Goal: Task Accomplishment & Management: Manage account settings

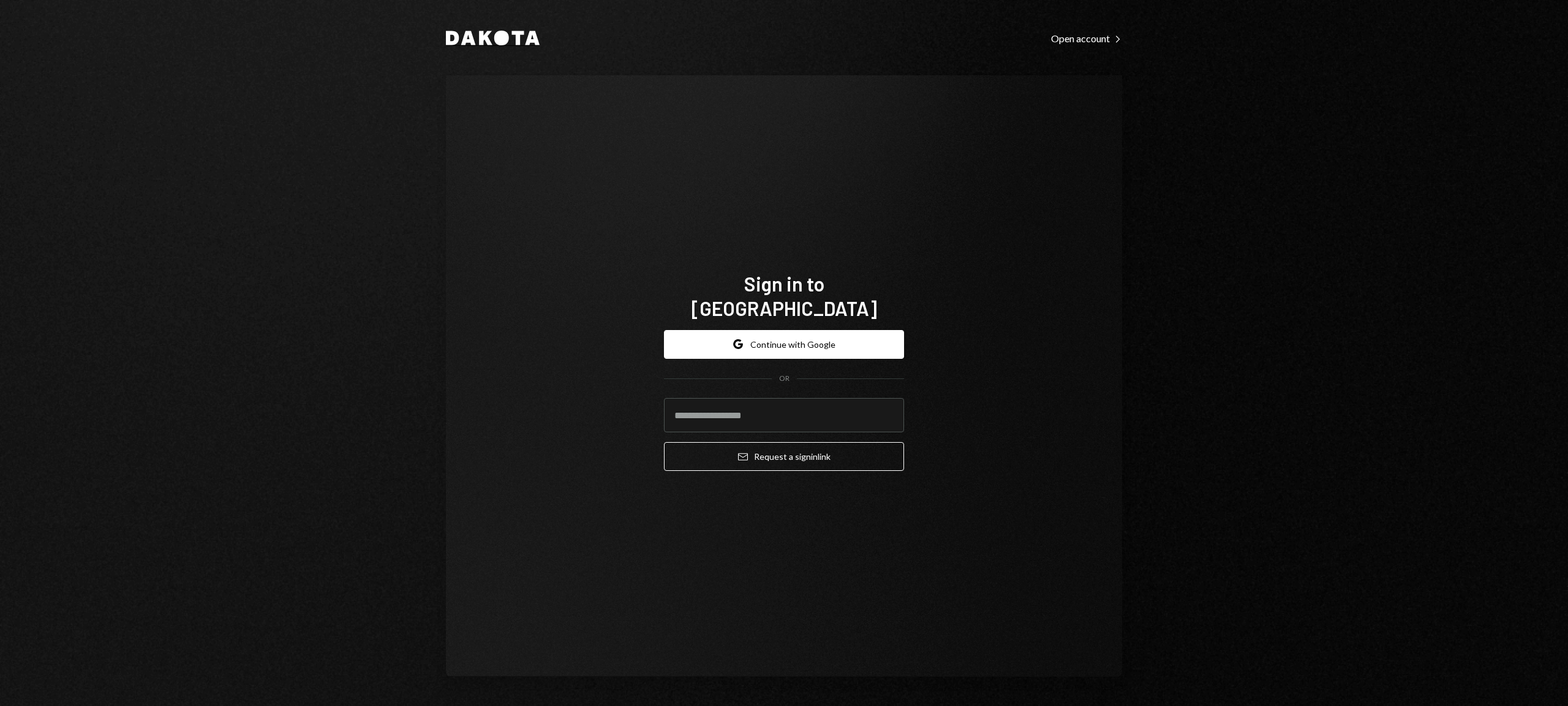
click at [484, 31] on icon "Dakota" at bounding box center [493, 37] width 94 height 15
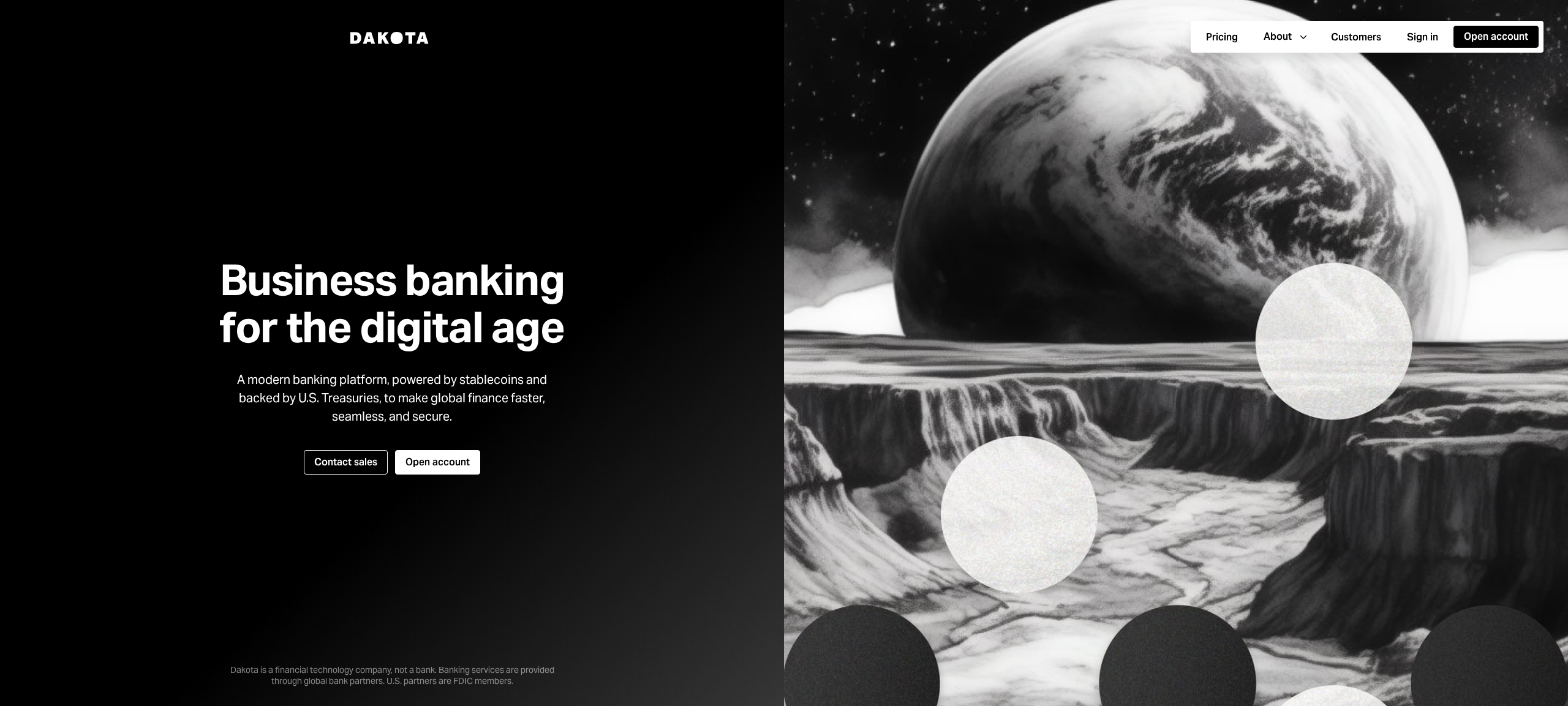
click at [479, 35] on div at bounding box center [392, 353] width 784 height 706
click at [1275, 73] on div "About us" at bounding box center [1299, 71] width 83 height 24
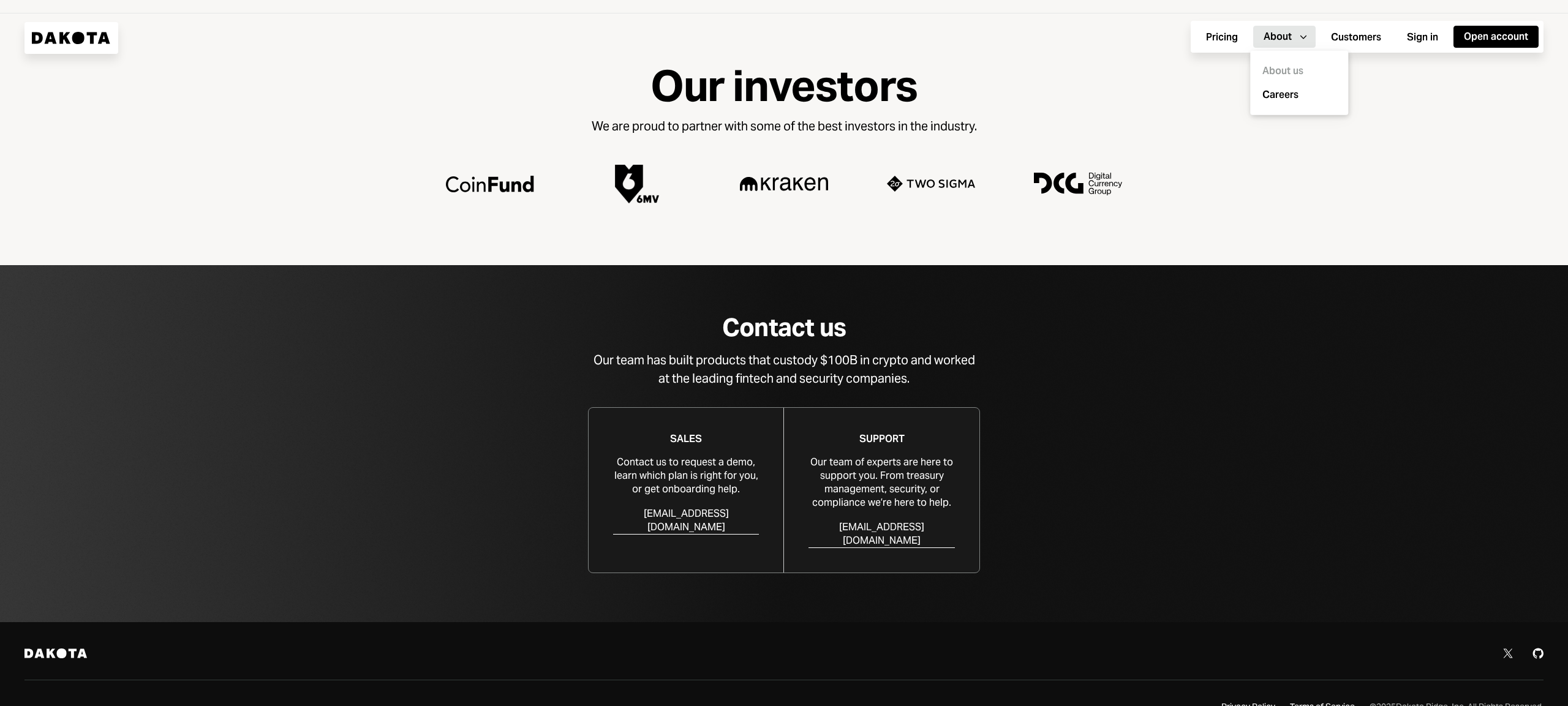
scroll to position [957, 0]
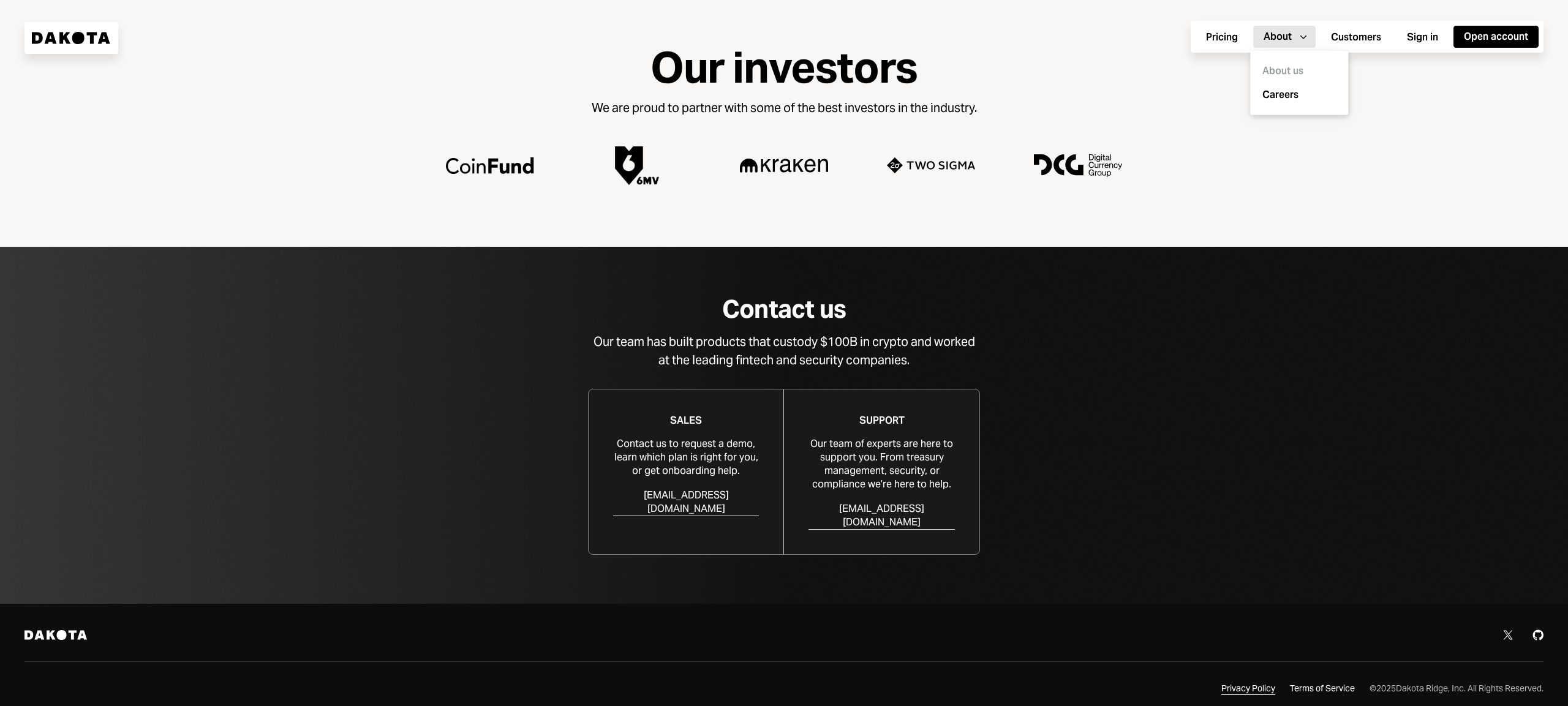
click at [1251, 683] on div "Privacy Policy" at bounding box center [1248, 688] width 54 height 12
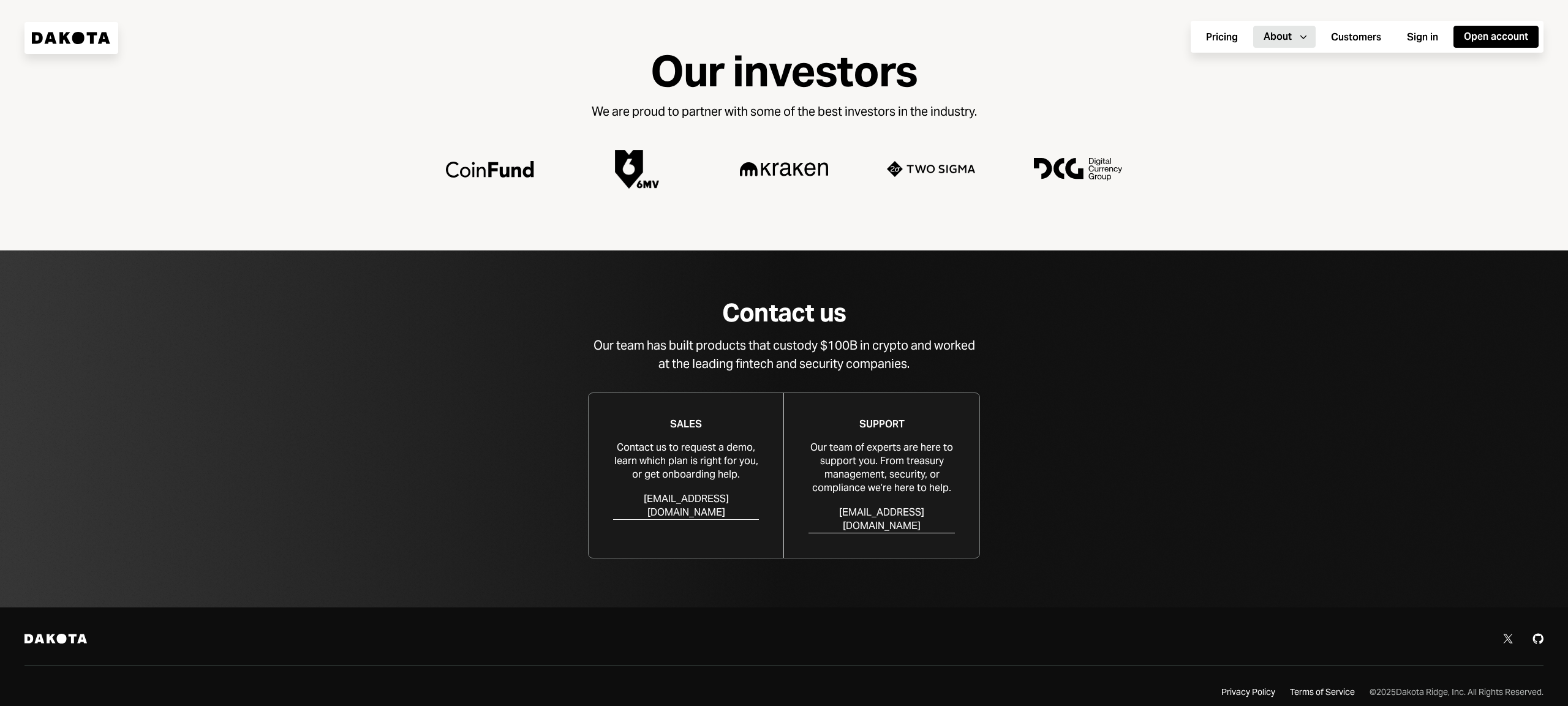
scroll to position [957, 0]
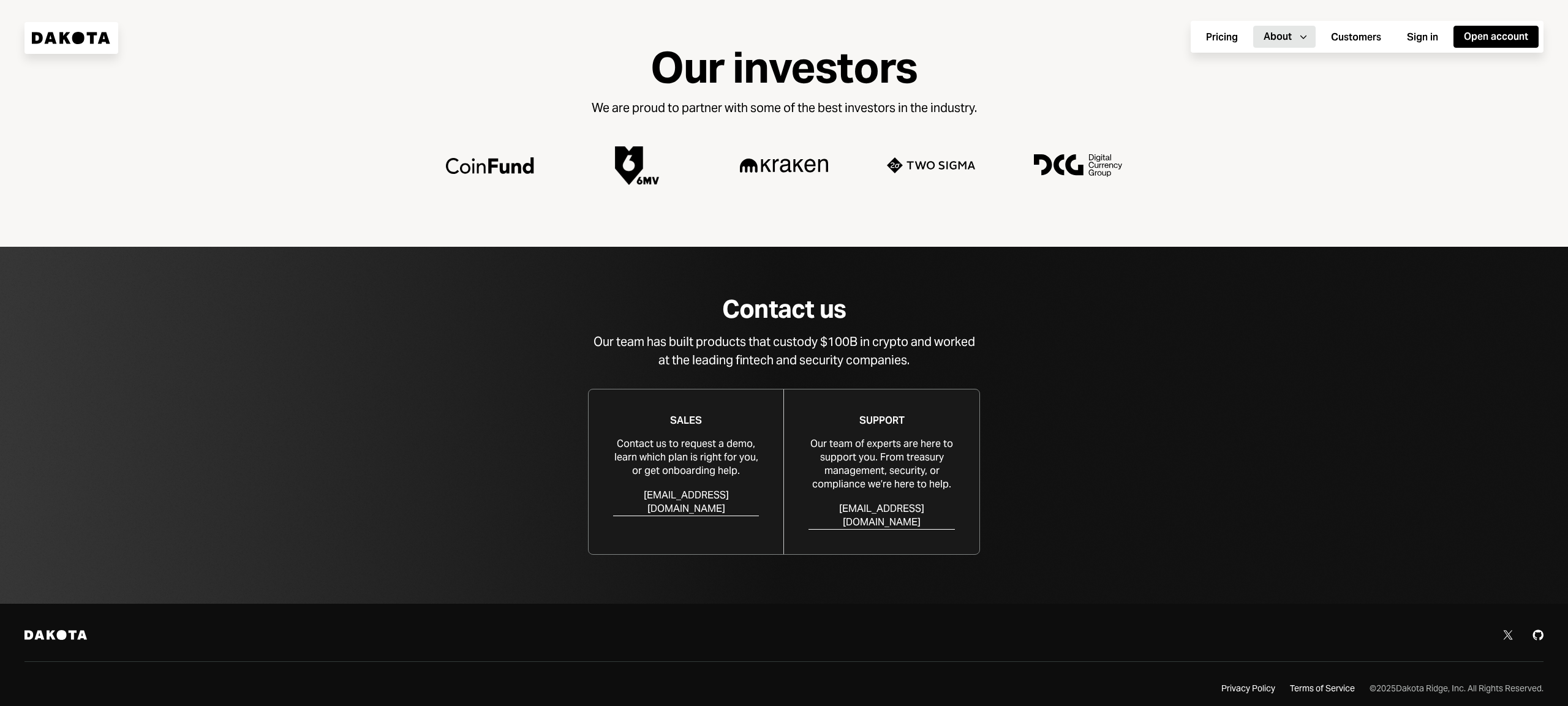
click at [75, 630] on icon "Dakota" at bounding box center [56, 635] width 63 height 10
click at [60, 630] on icon at bounding box center [62, 635] width 10 height 10
click at [1329, 683] on div "Terms of Service" at bounding box center [1323, 688] width 65 height 12
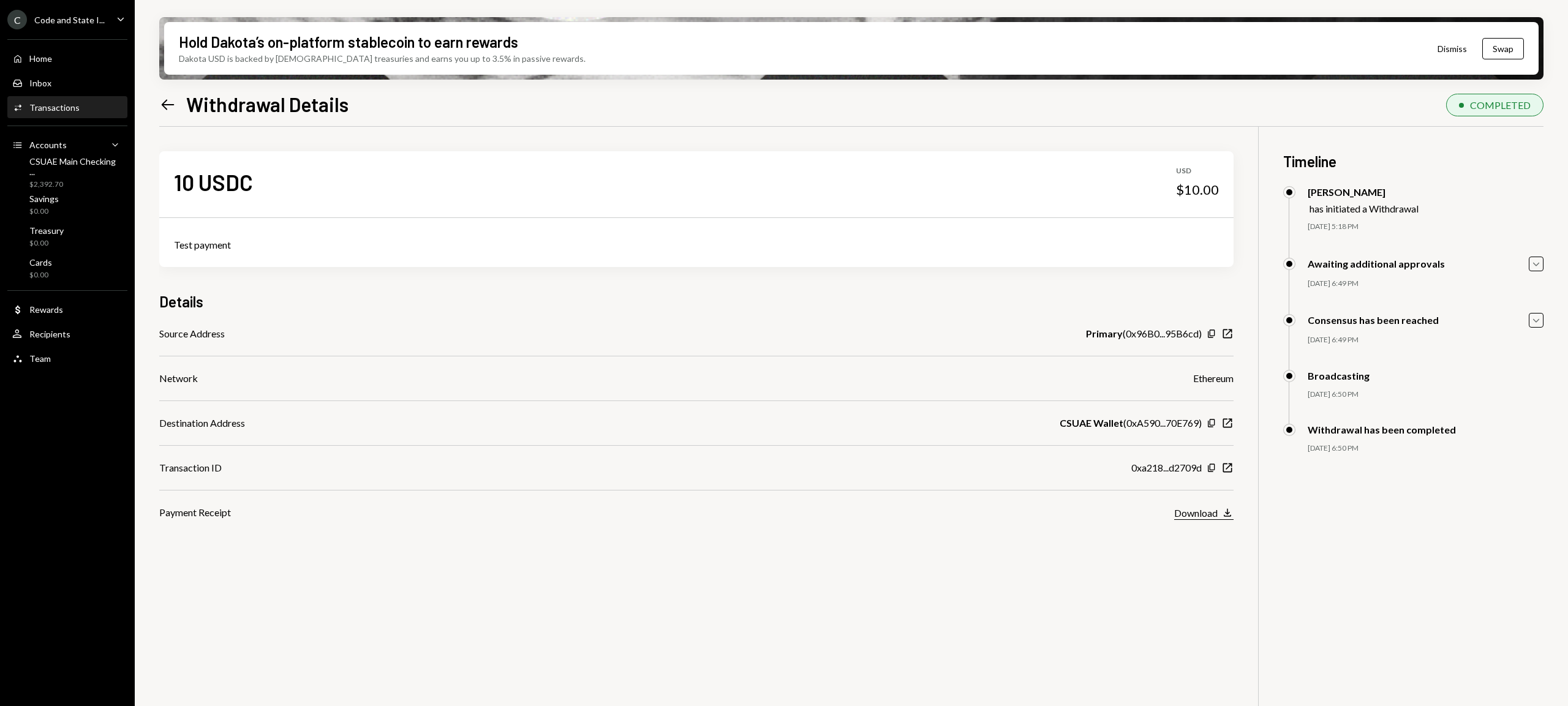
click at [1201, 516] on div "Download" at bounding box center [1196, 513] width 44 height 12
click at [164, 101] on icon at bounding box center [168, 104] width 13 height 11
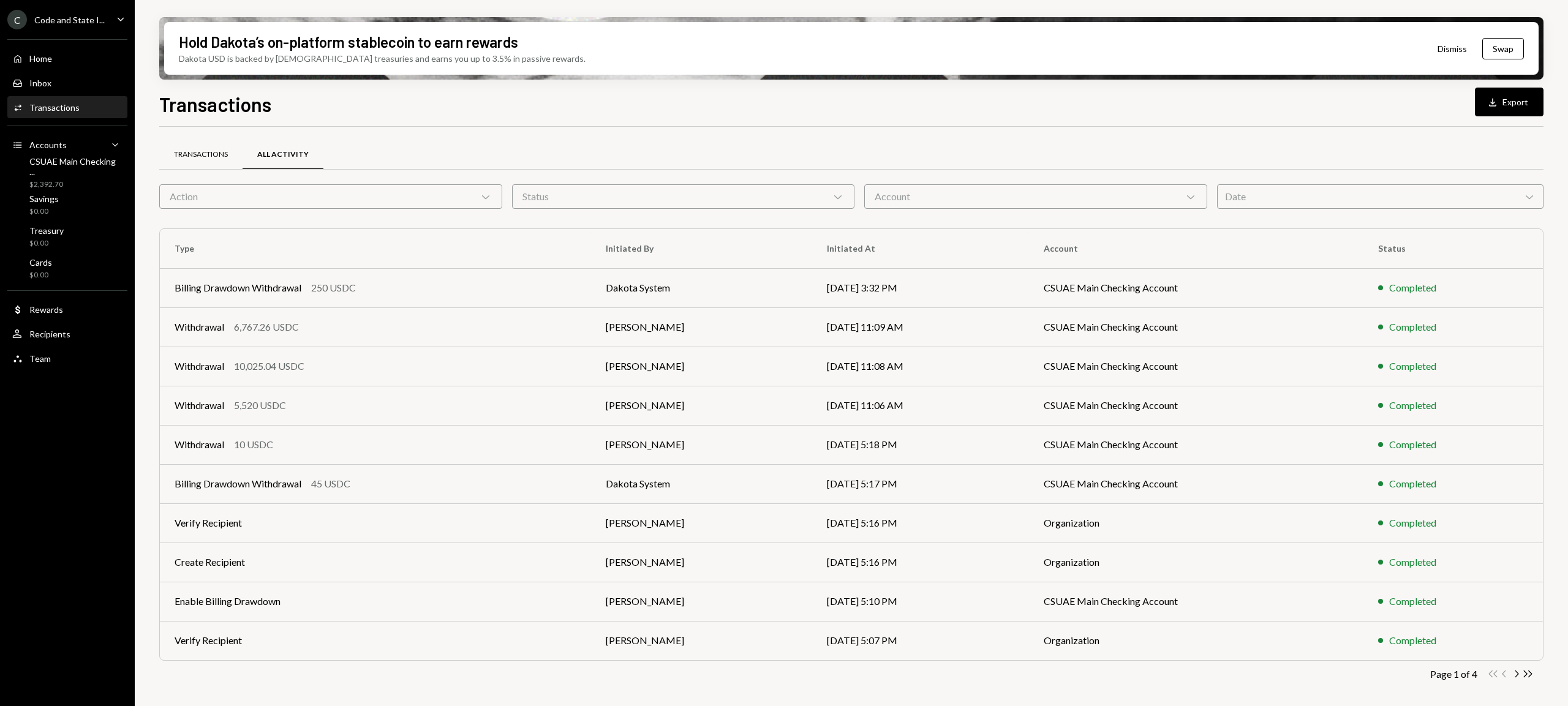
click at [216, 149] on div "Transactions" at bounding box center [201, 154] width 54 height 11
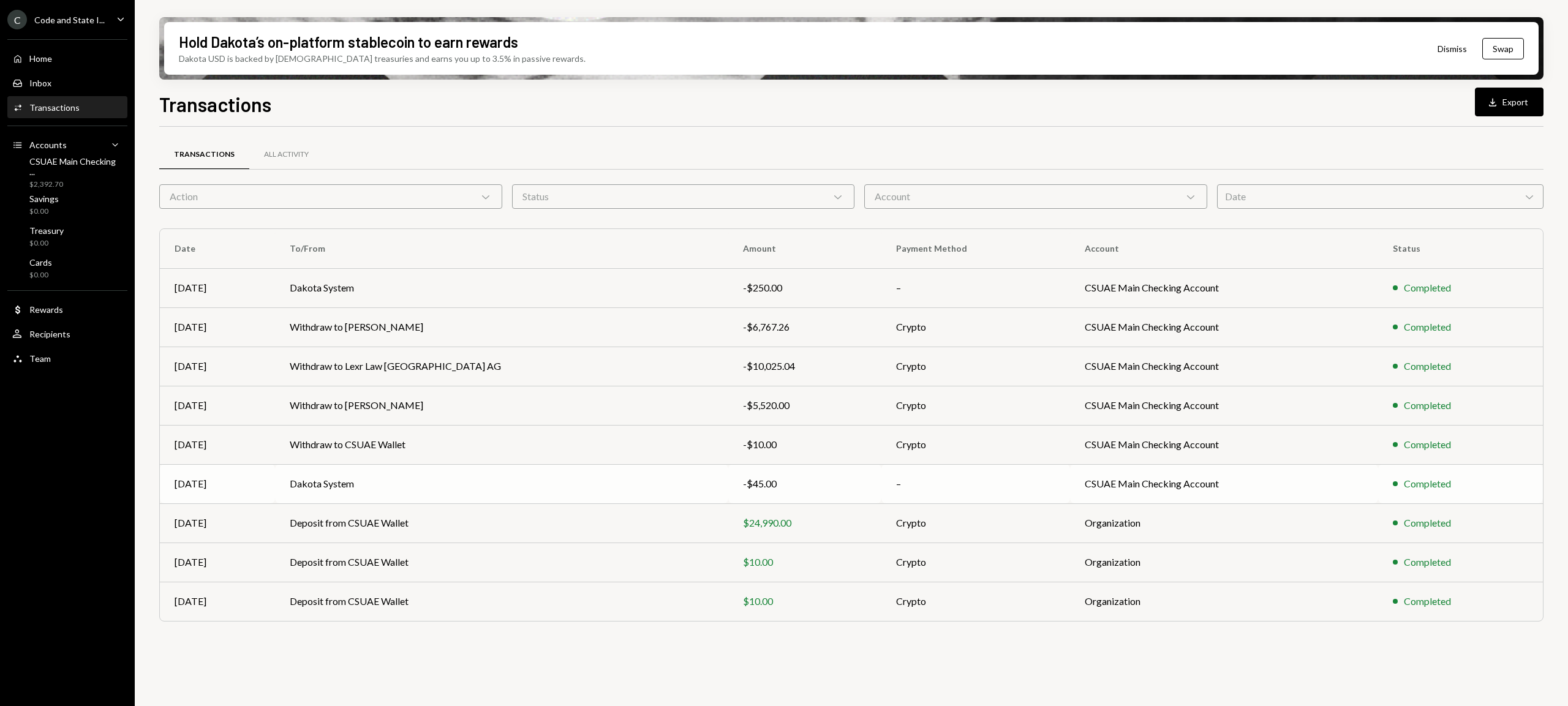
click at [1404, 487] on div "Completed" at bounding box center [1427, 483] width 47 height 15
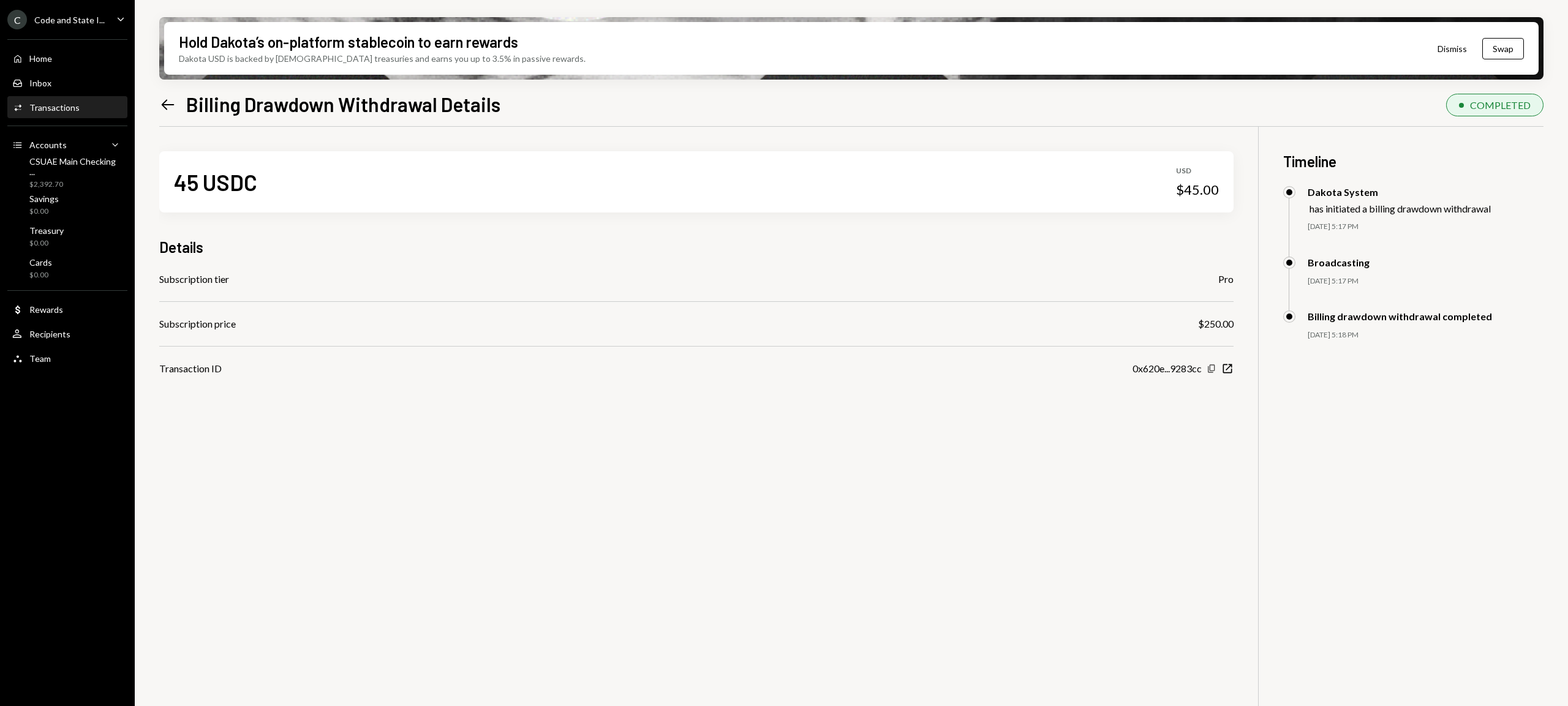
click at [1212, 368] on icon "Copy" at bounding box center [1211, 369] width 10 height 10
click at [166, 104] on icon at bounding box center [168, 104] width 13 height 11
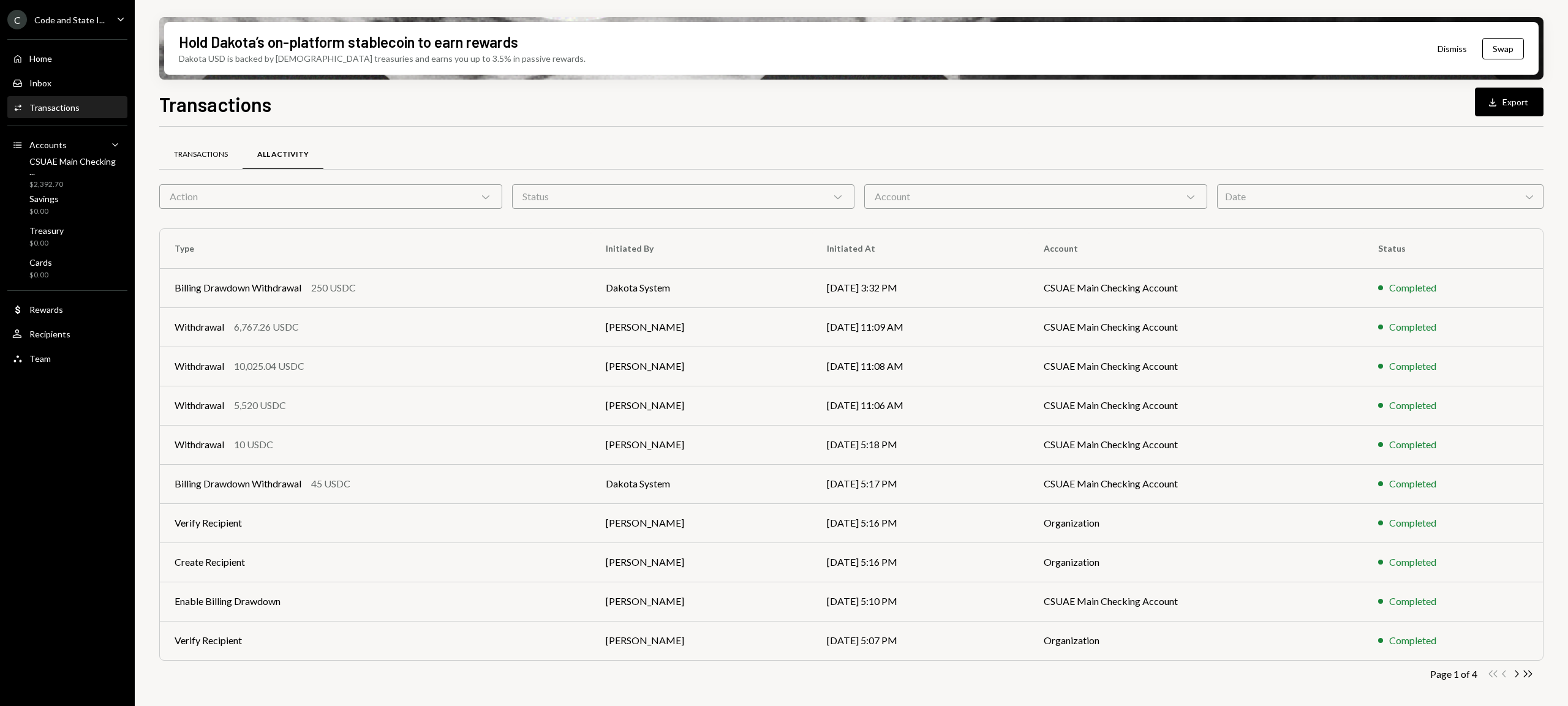
click at [207, 161] on div "Transactions" at bounding box center [201, 155] width 83 height 30
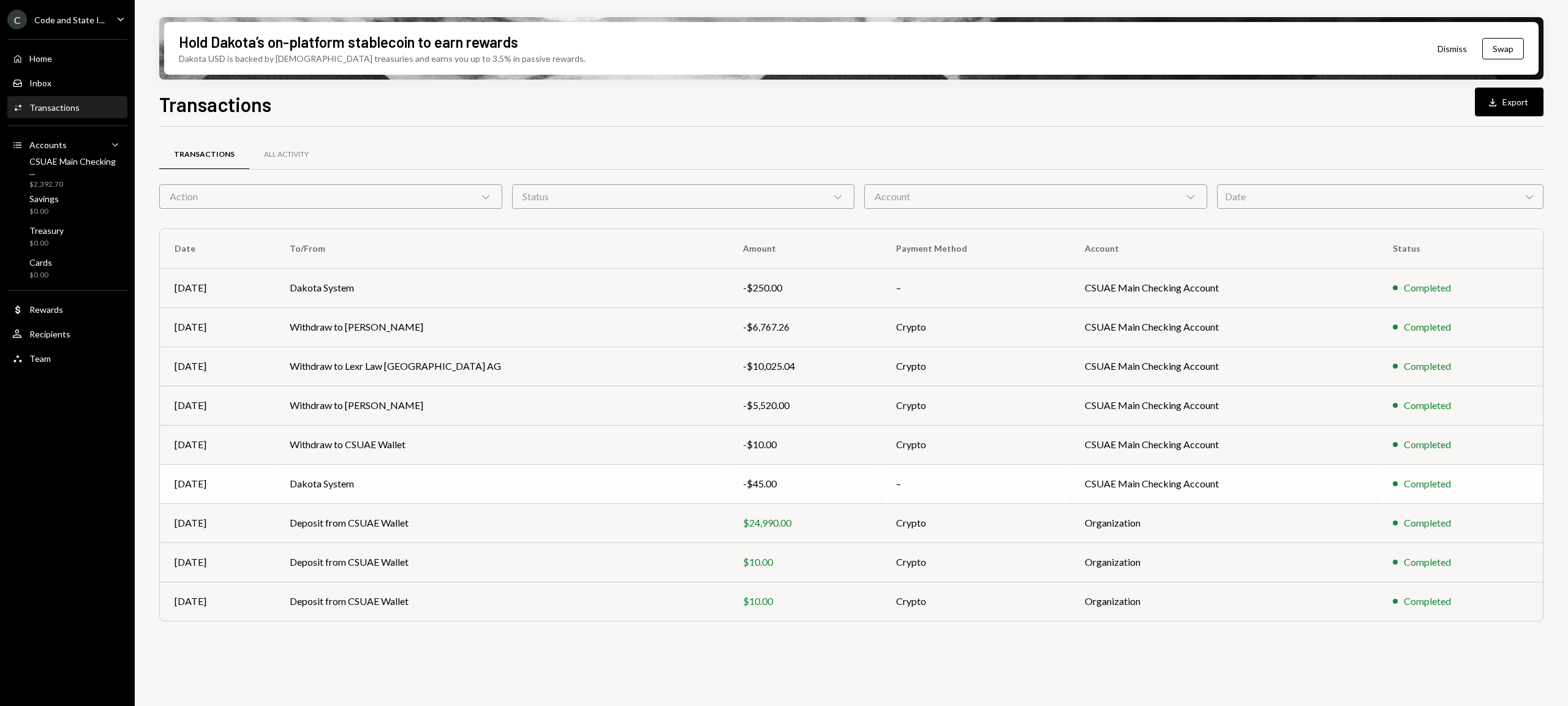
click at [1170, 481] on td "CSUAE Main Checking Account" at bounding box center [1223, 484] width 307 height 39
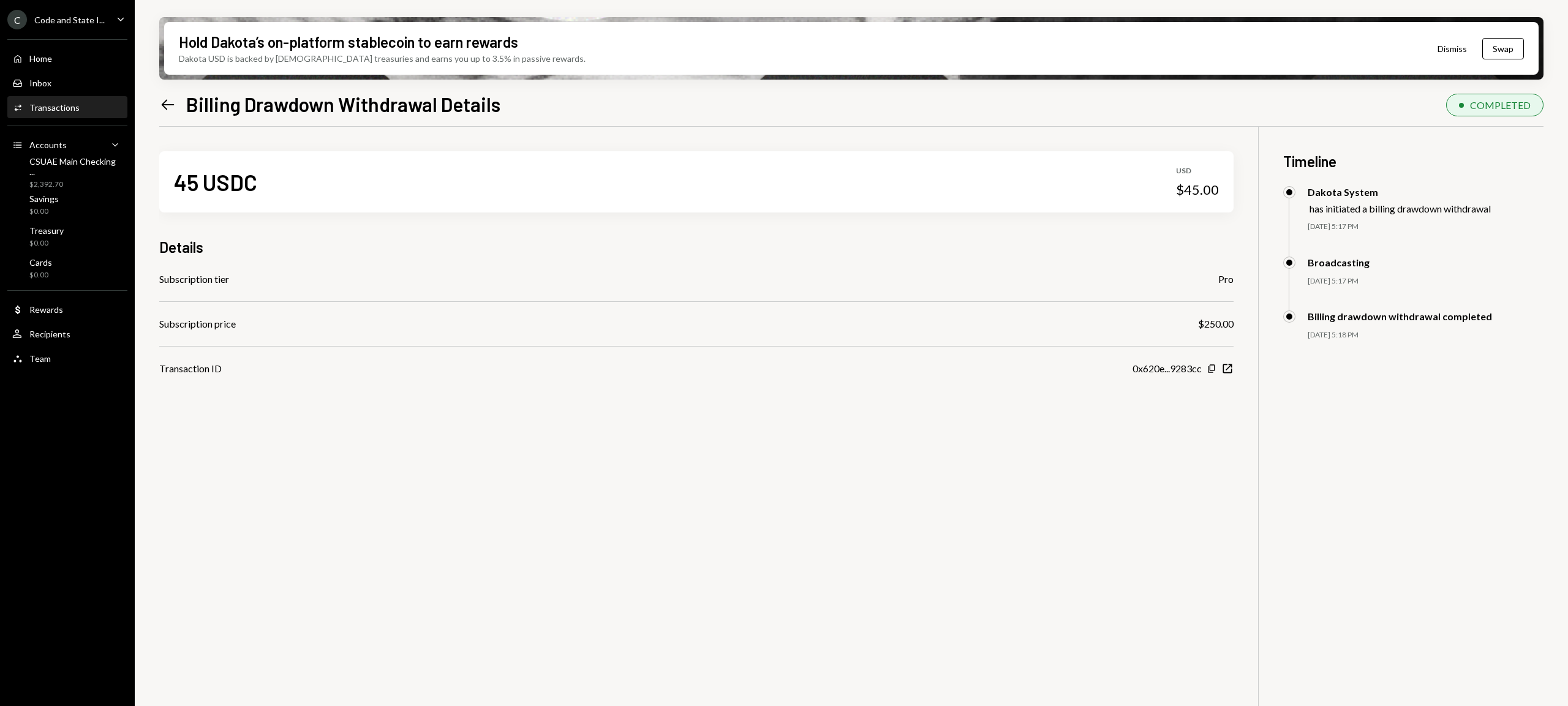
click at [1177, 372] on div "0x620e...9283cc" at bounding box center [1167, 369] width 69 height 15
click at [1230, 366] on icon "button" at bounding box center [1228, 369] width 9 height 9
click at [166, 106] on icon "Left Arrow" at bounding box center [168, 104] width 17 height 17
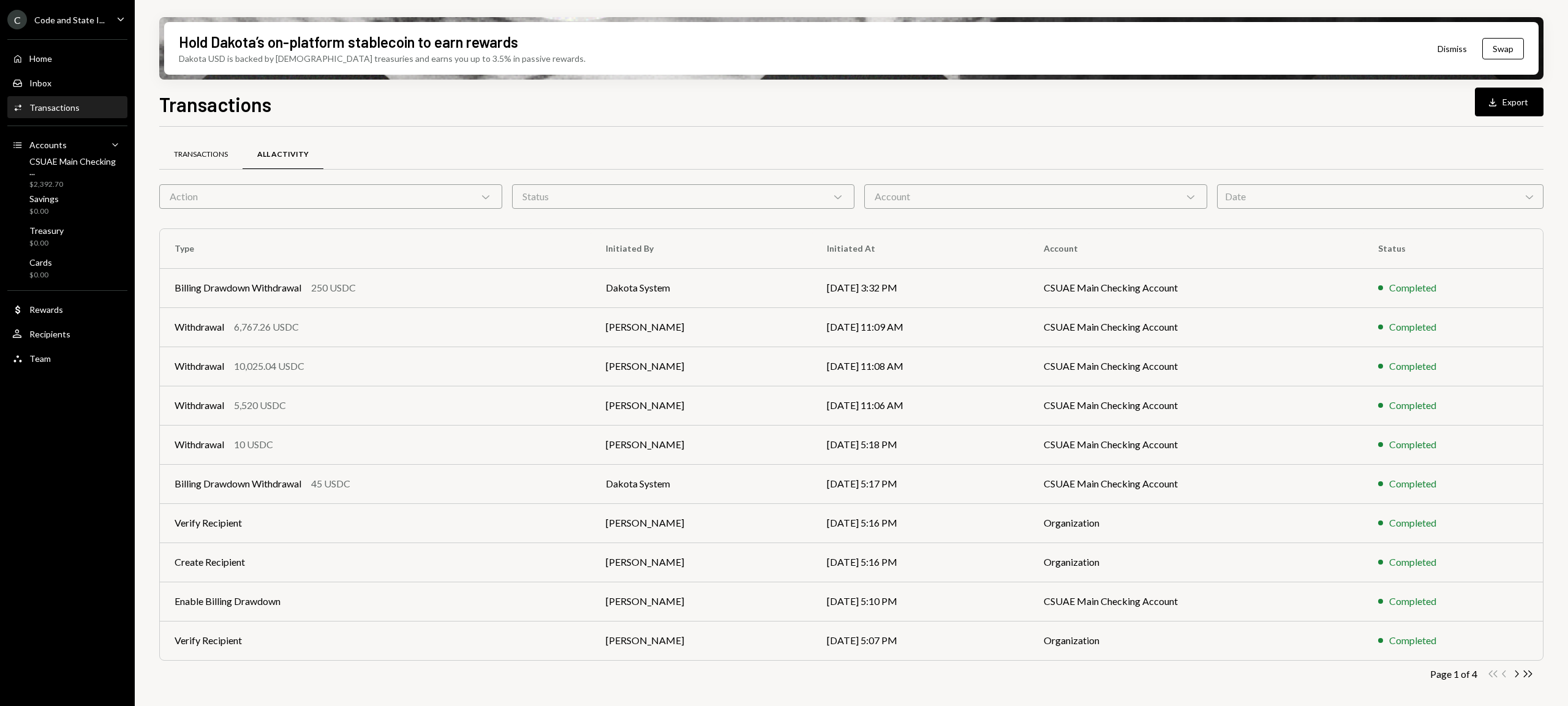
click at [190, 152] on div "Transactions" at bounding box center [201, 154] width 54 height 11
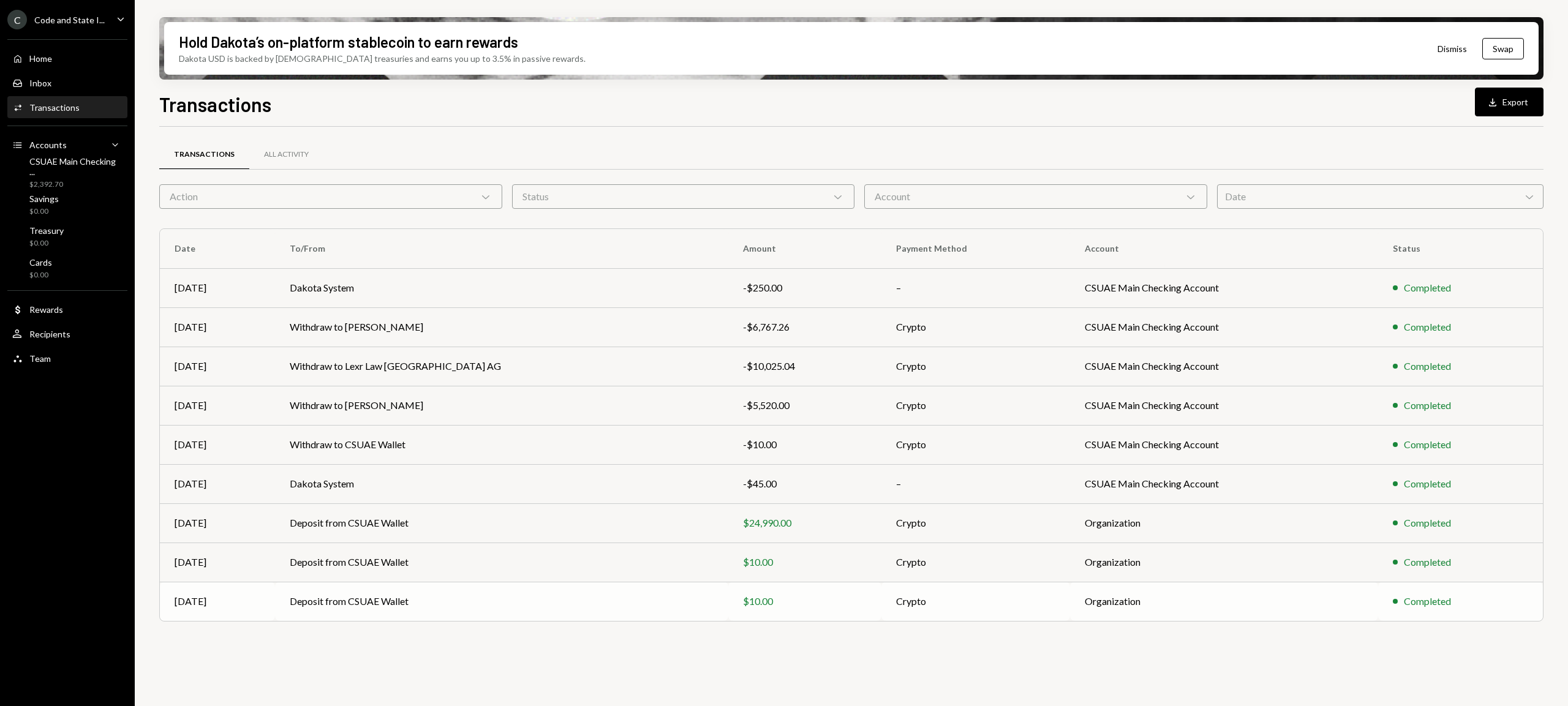
click at [743, 602] on div "$10.00" at bounding box center [805, 601] width 124 height 15
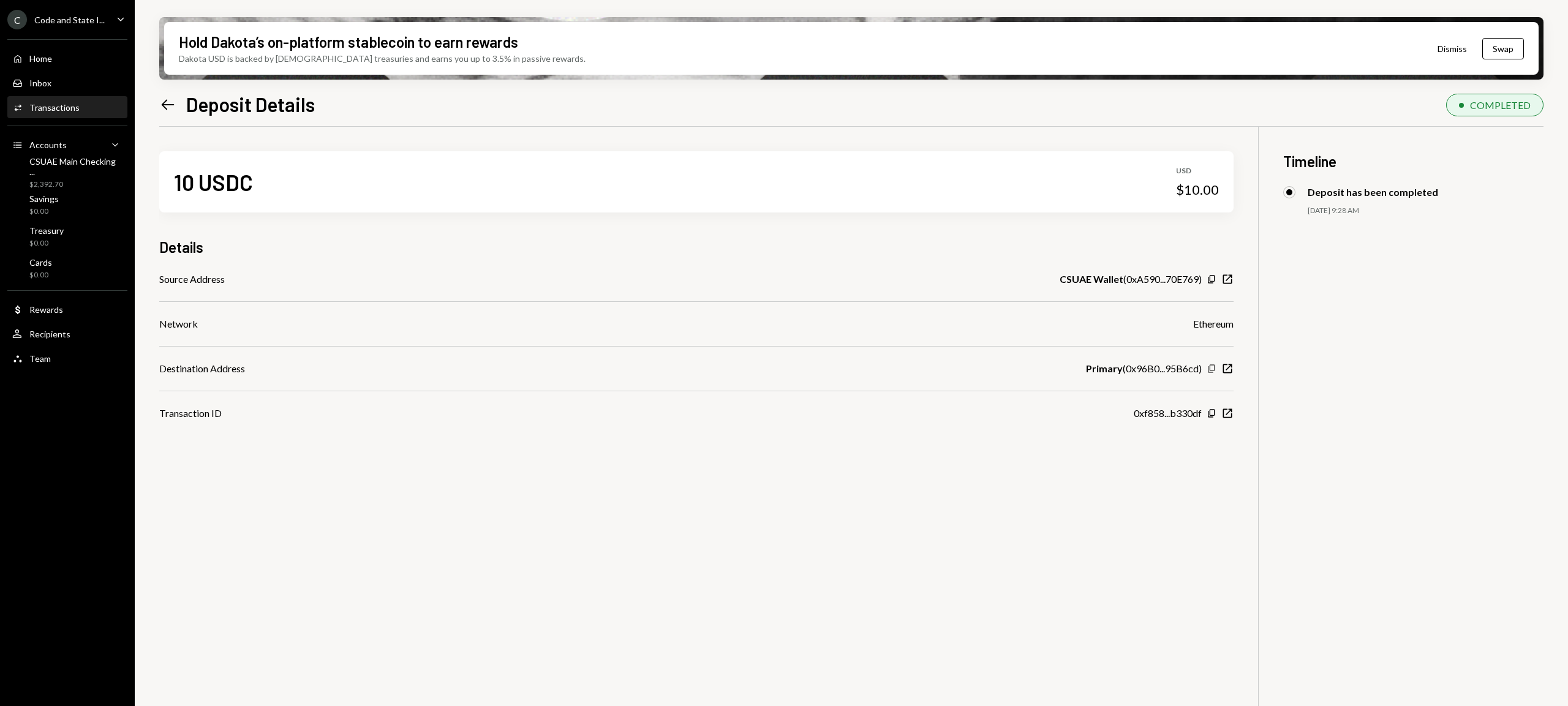
click at [1214, 368] on icon "Copy" at bounding box center [1211, 369] width 10 height 10
click at [1231, 413] on icon "New Window" at bounding box center [1227, 413] width 12 height 12
click at [168, 103] on icon "Left Arrow" at bounding box center [168, 104] width 17 height 17
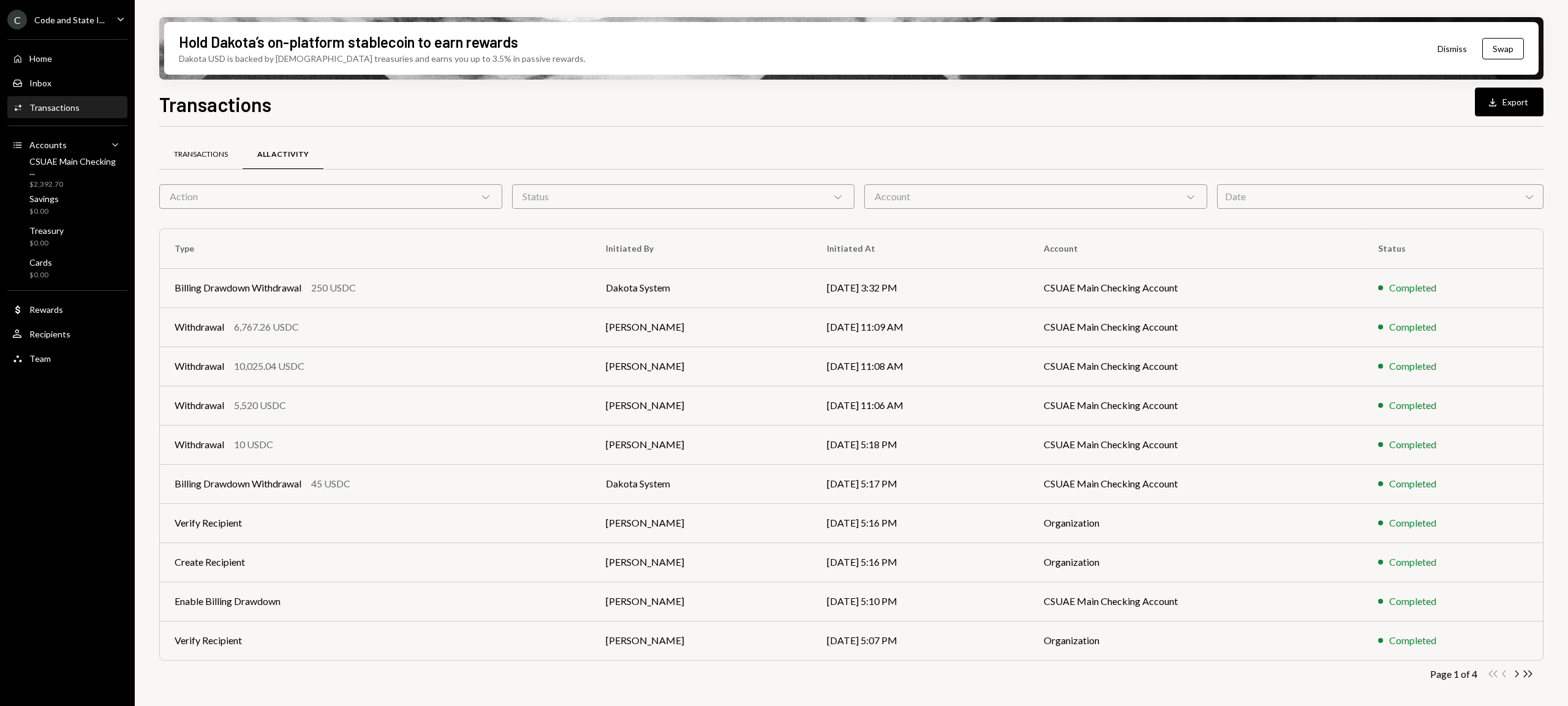
click at [207, 149] on div "Transactions" at bounding box center [201, 154] width 54 height 11
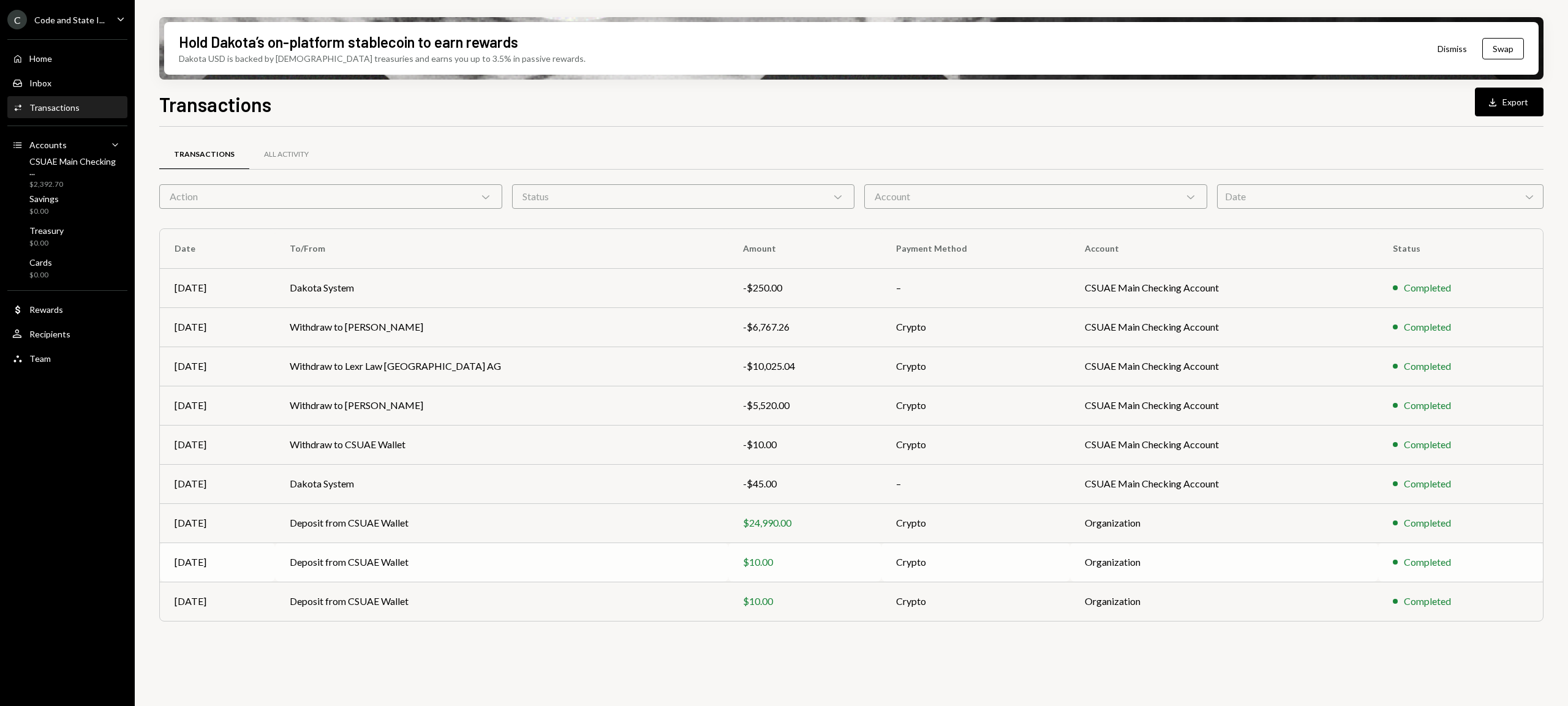
click at [409, 562] on td "Deposit from CSUAE Wallet" at bounding box center [501, 562] width 452 height 39
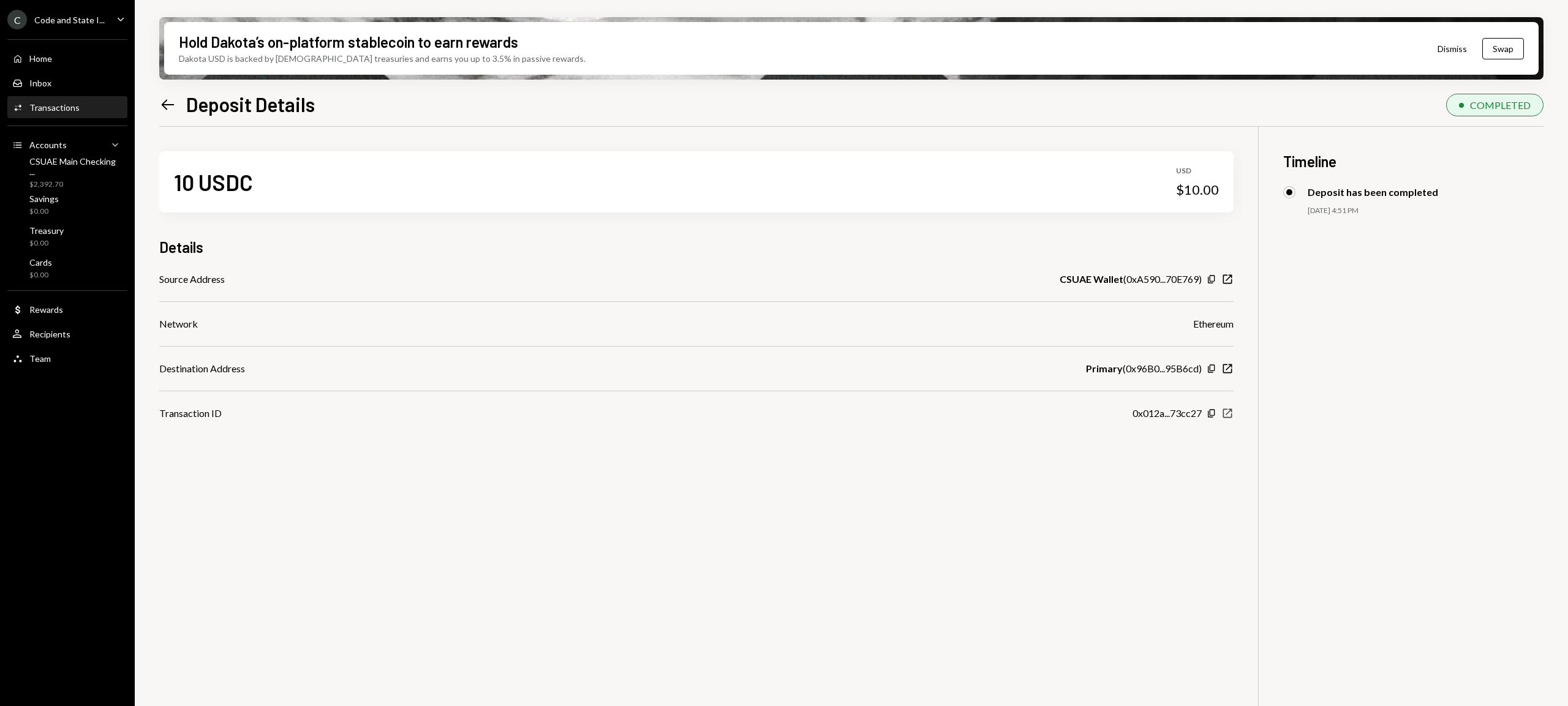
click at [1226, 413] on icon "New Window" at bounding box center [1227, 413] width 12 height 12
click at [164, 101] on icon "Left Arrow" at bounding box center [168, 104] width 17 height 17
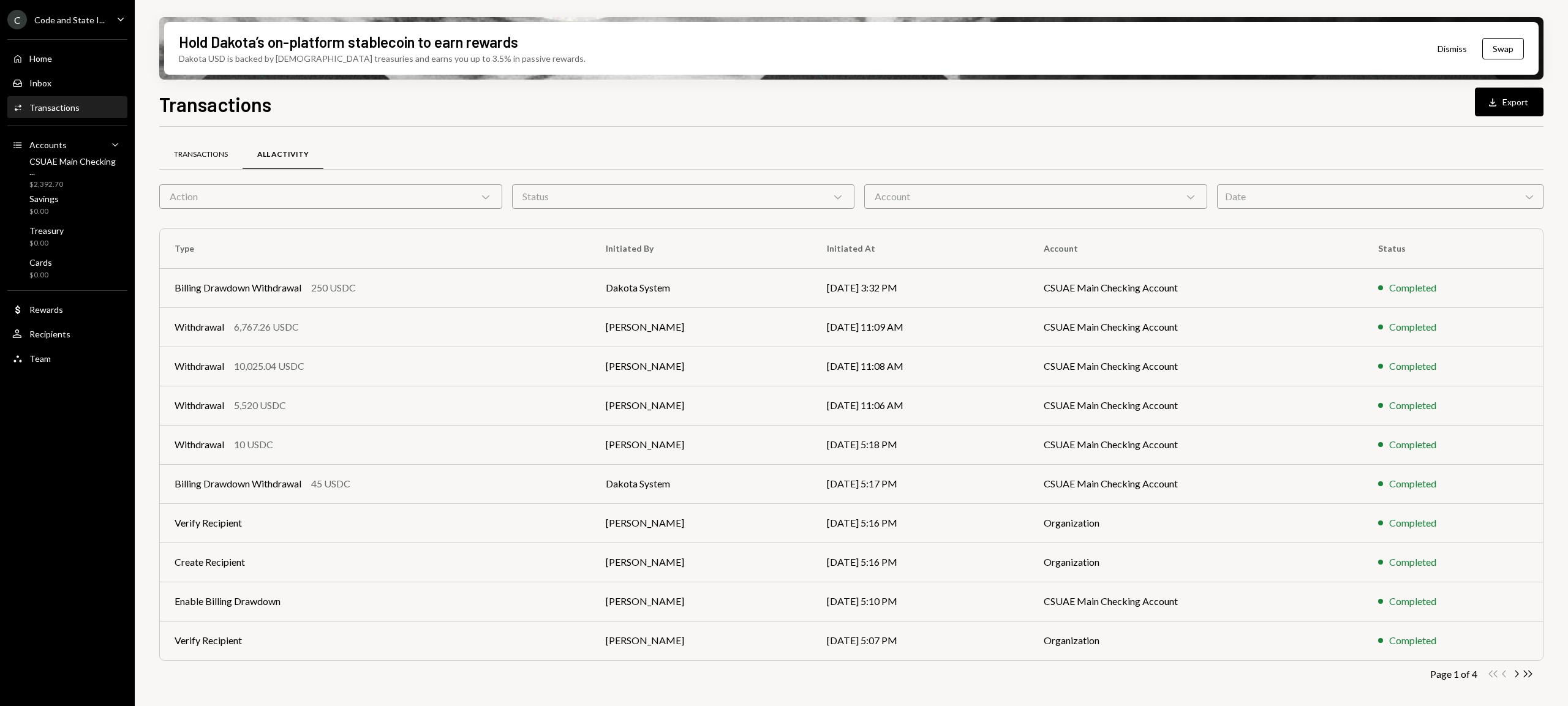
click at [198, 150] on div "Transactions" at bounding box center [201, 154] width 54 height 11
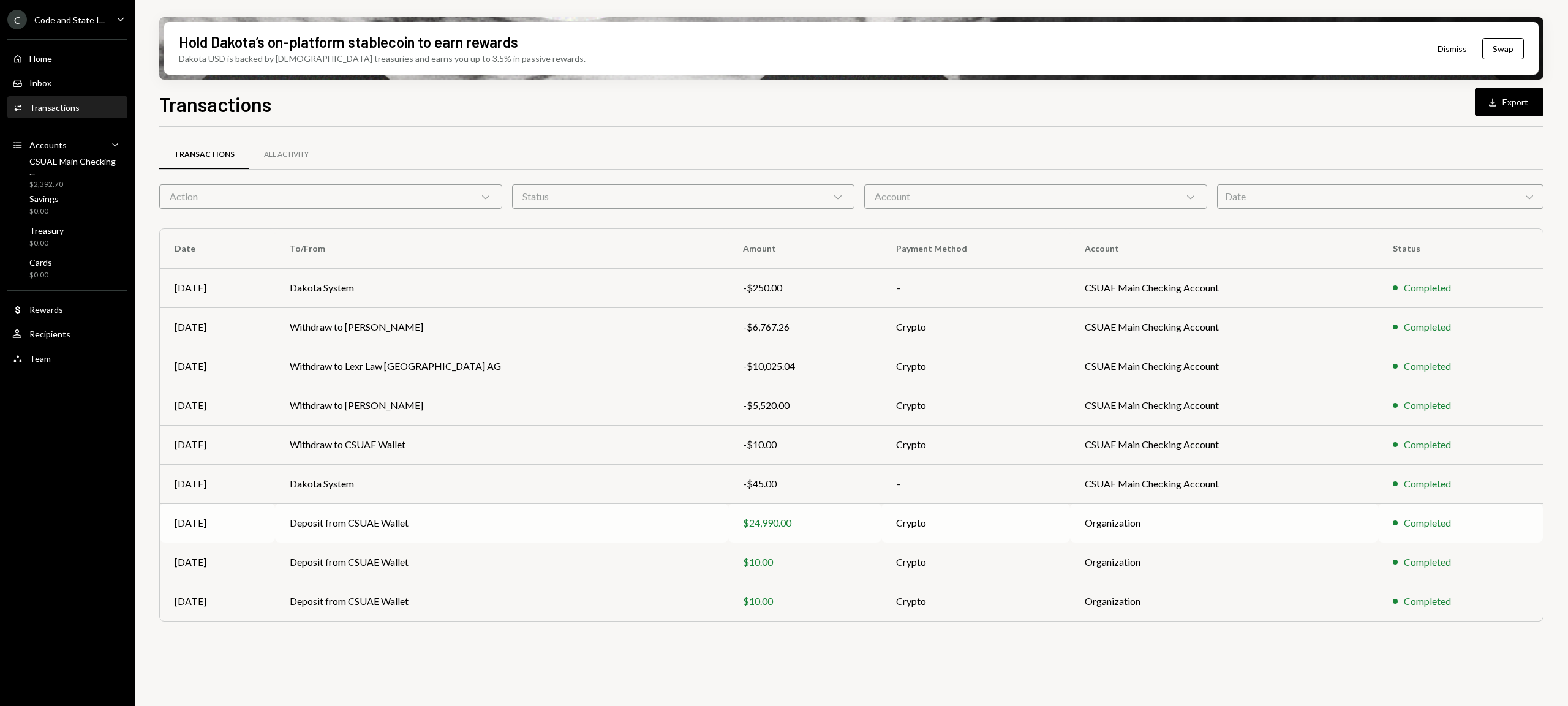
click at [616, 531] on td "Deposit from CSUAE Wallet" at bounding box center [501, 523] width 452 height 39
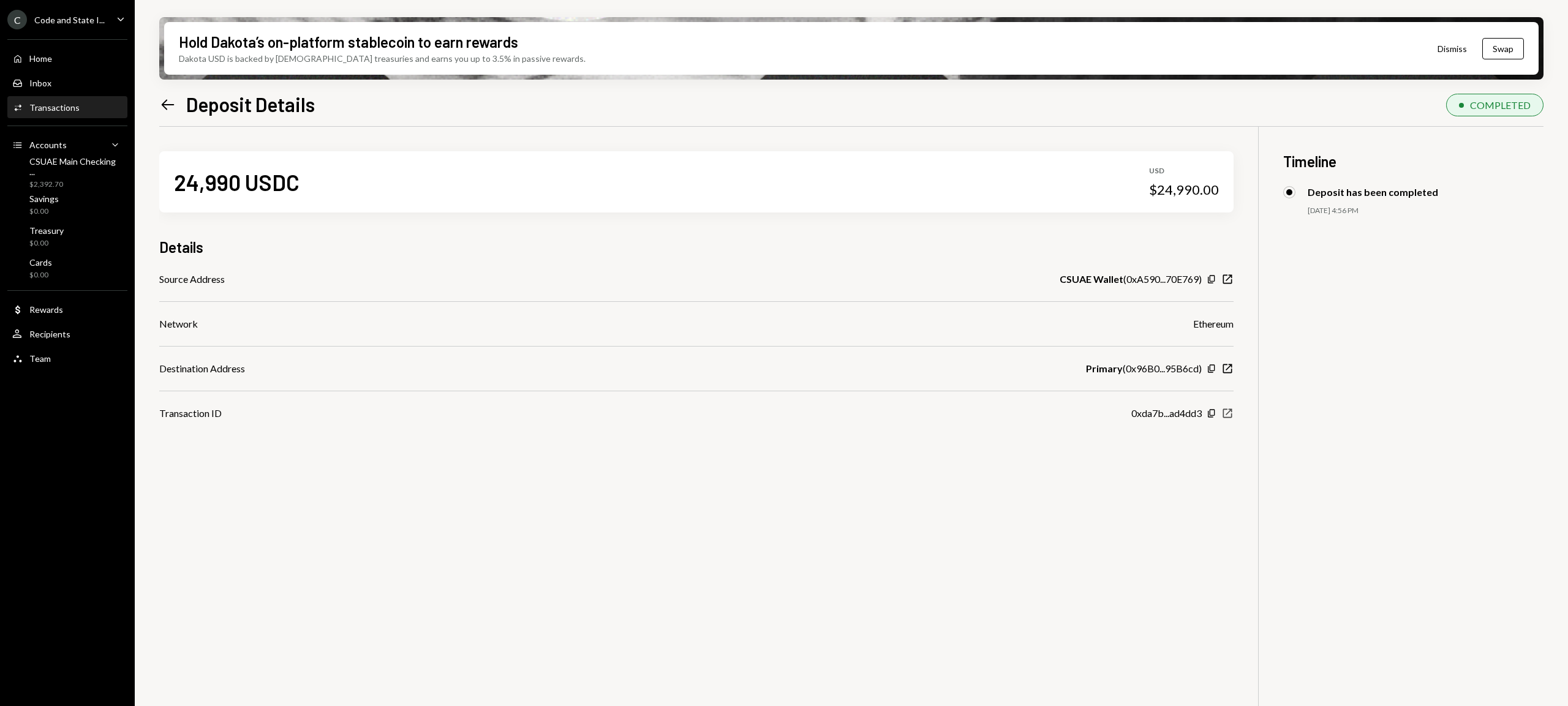
click at [1232, 414] on icon "button" at bounding box center [1228, 414] width 9 height 9
click at [175, 109] on icon "Left Arrow" at bounding box center [168, 104] width 17 height 17
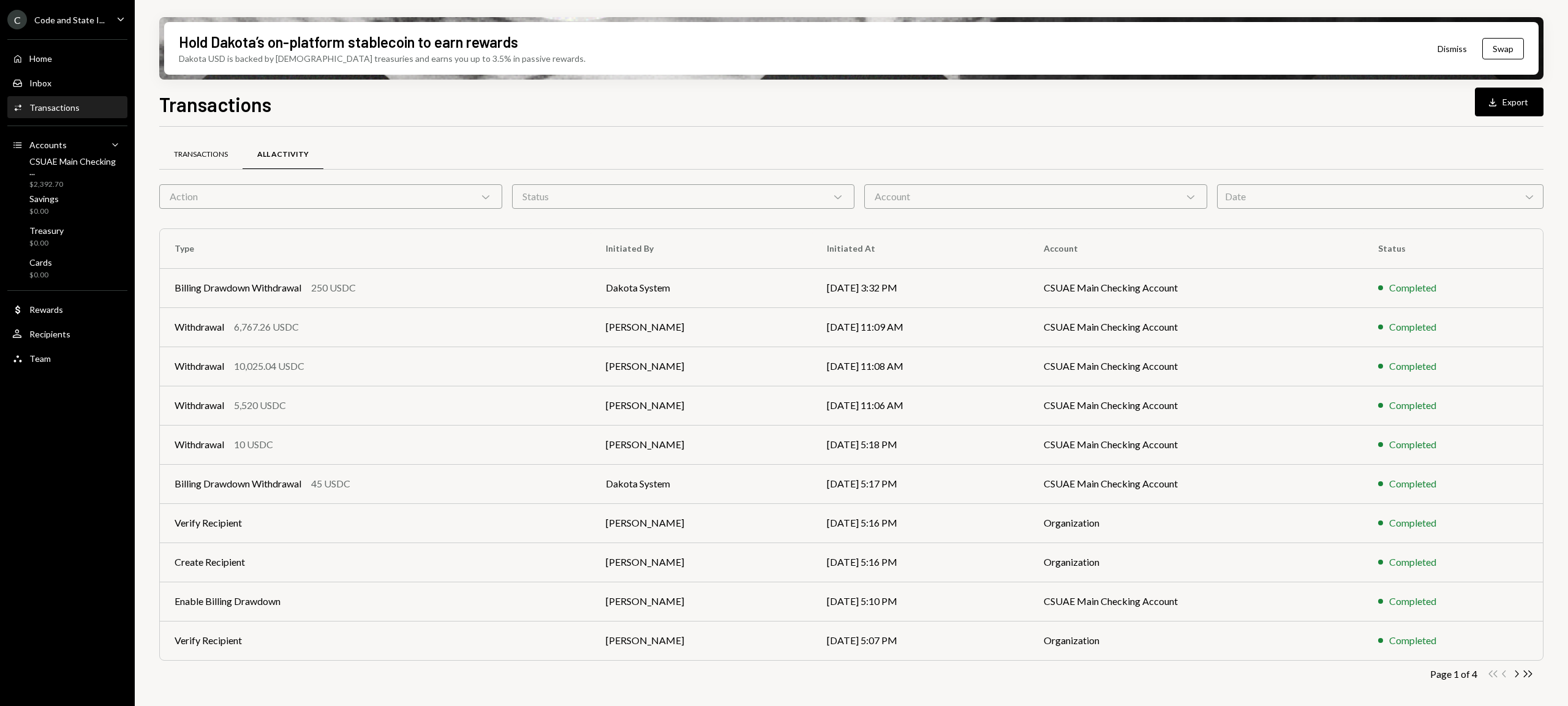
click at [203, 163] on div "Transactions" at bounding box center [201, 155] width 83 height 30
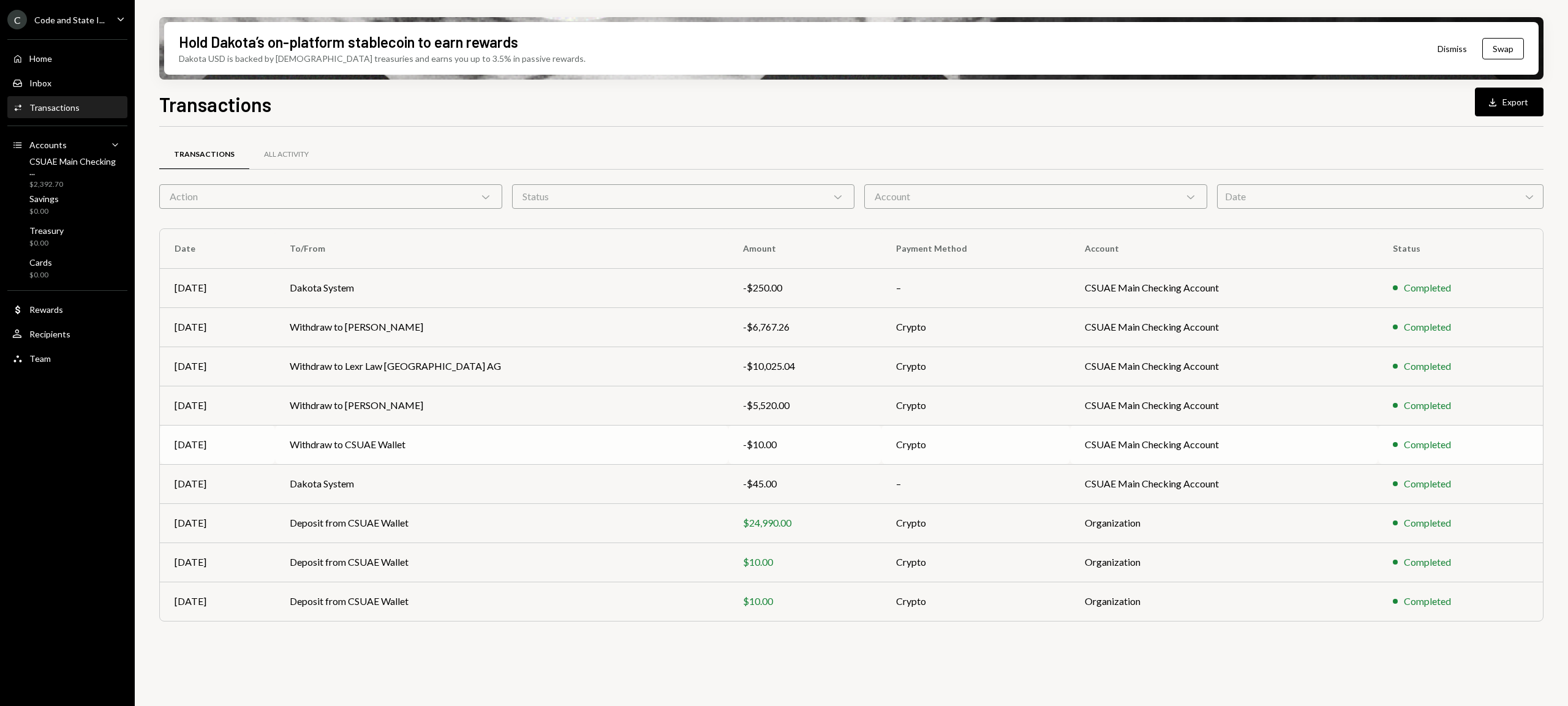
click at [728, 447] on td "-$10.00" at bounding box center [804, 445] width 153 height 39
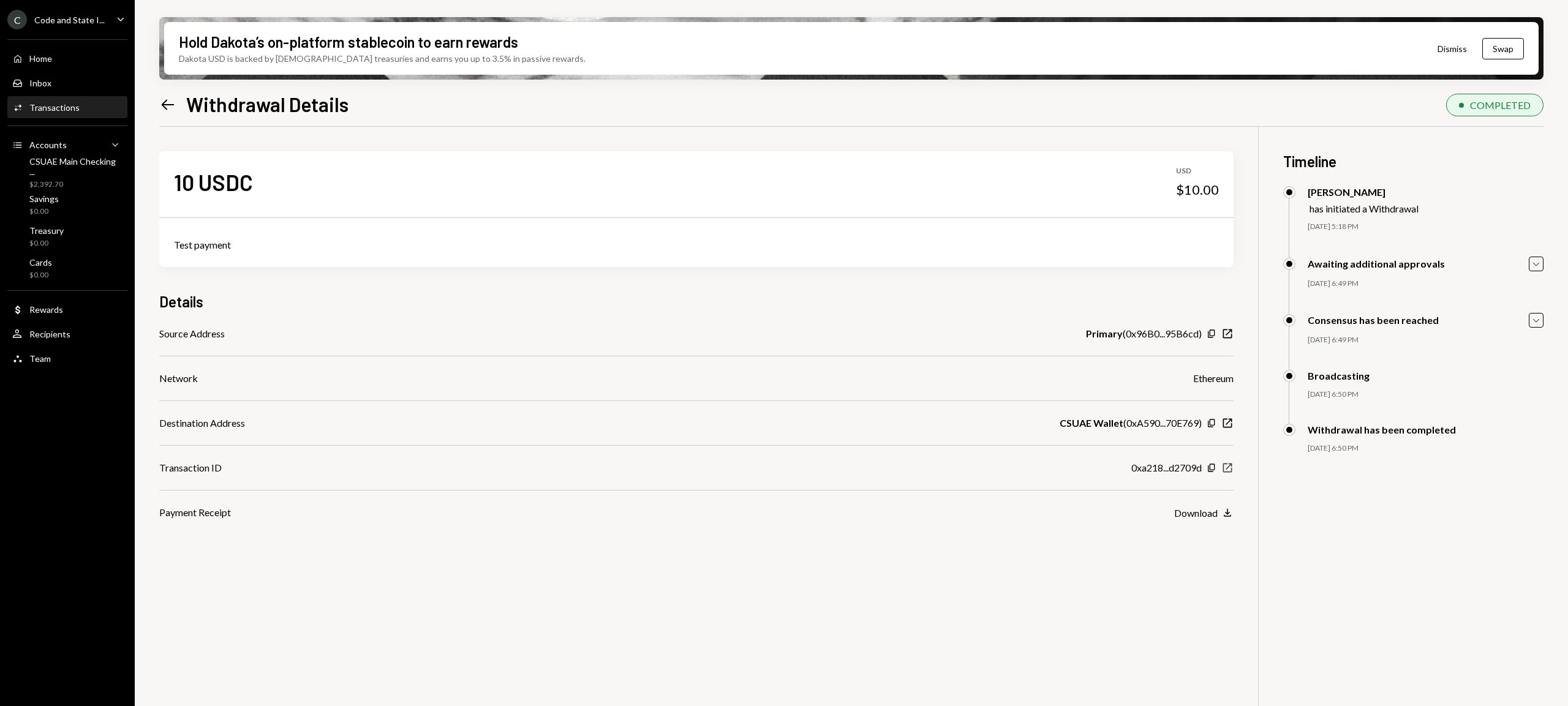
click at [1230, 466] on icon "New Window" at bounding box center [1227, 467] width 12 height 12
click at [172, 103] on icon "Left Arrow" at bounding box center [168, 104] width 17 height 17
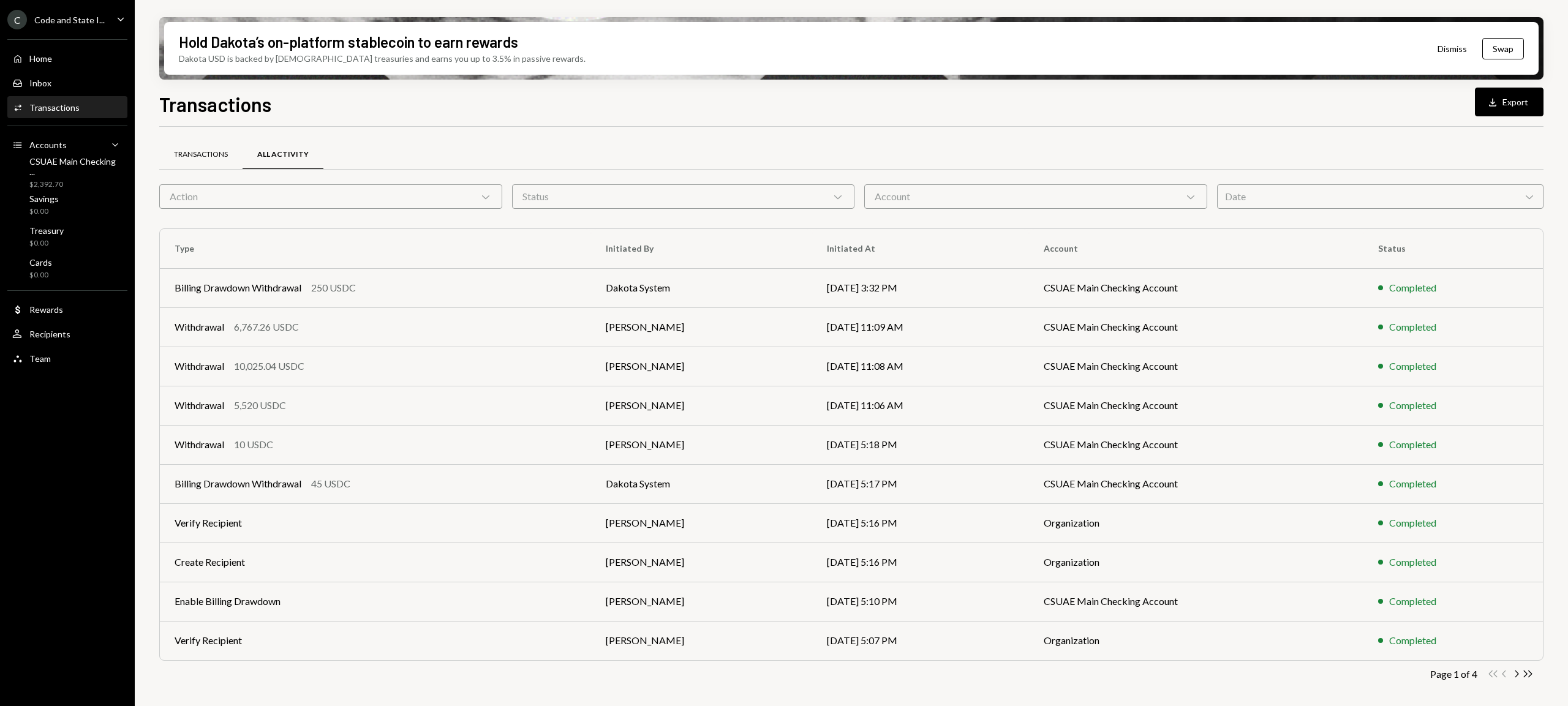
click at [210, 154] on div "Transactions" at bounding box center [201, 154] width 54 height 11
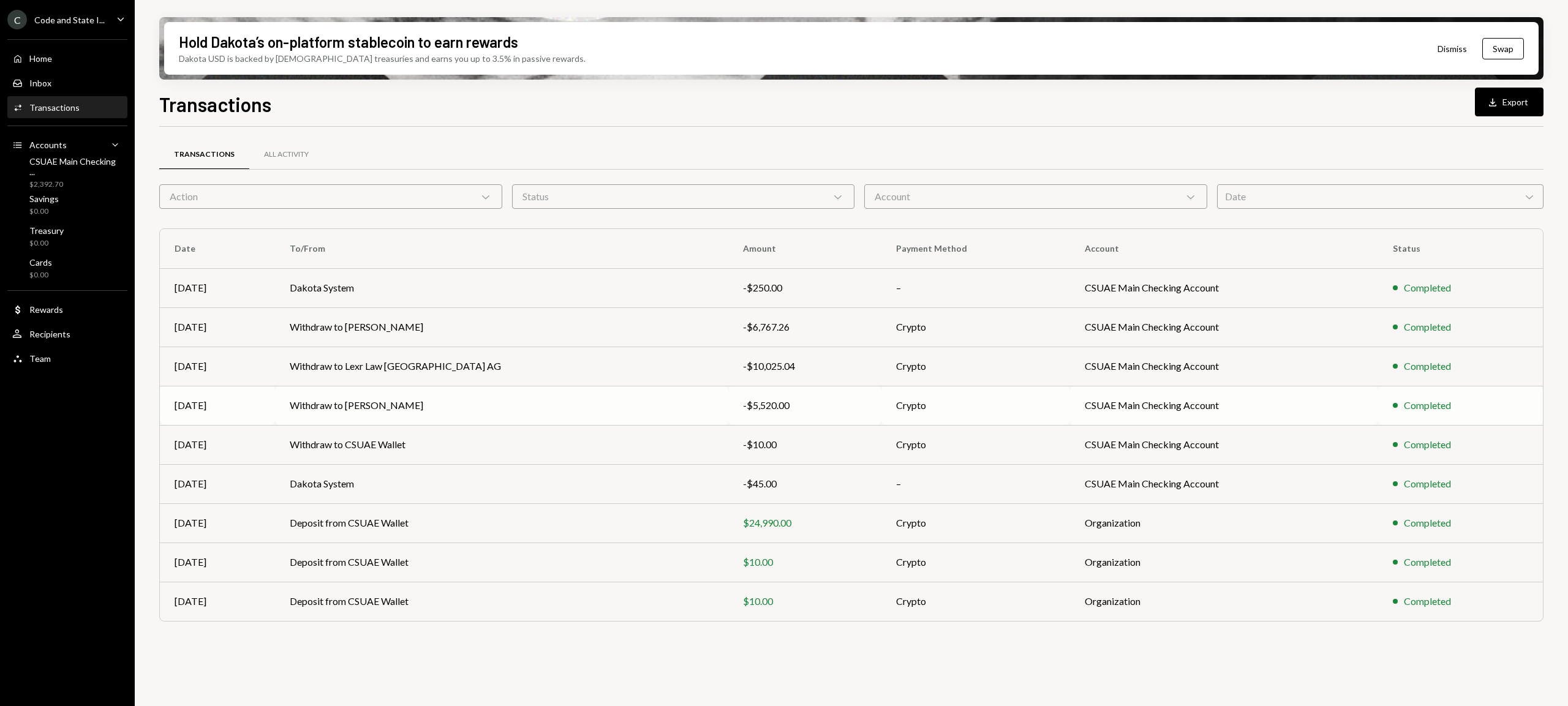
click at [743, 405] on div "-$5,520.00" at bounding box center [805, 405] width 124 height 15
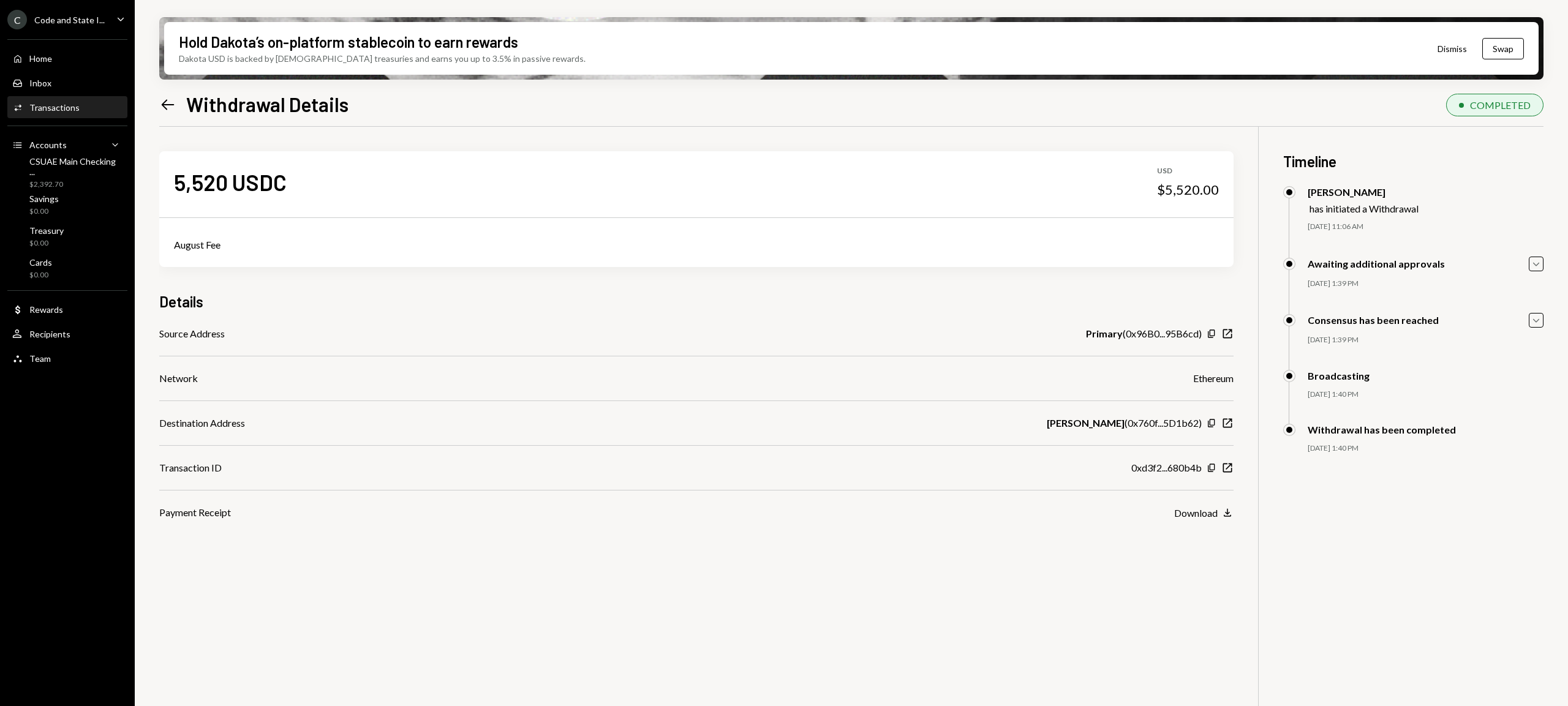
click at [170, 101] on icon "Left Arrow" at bounding box center [168, 104] width 17 height 17
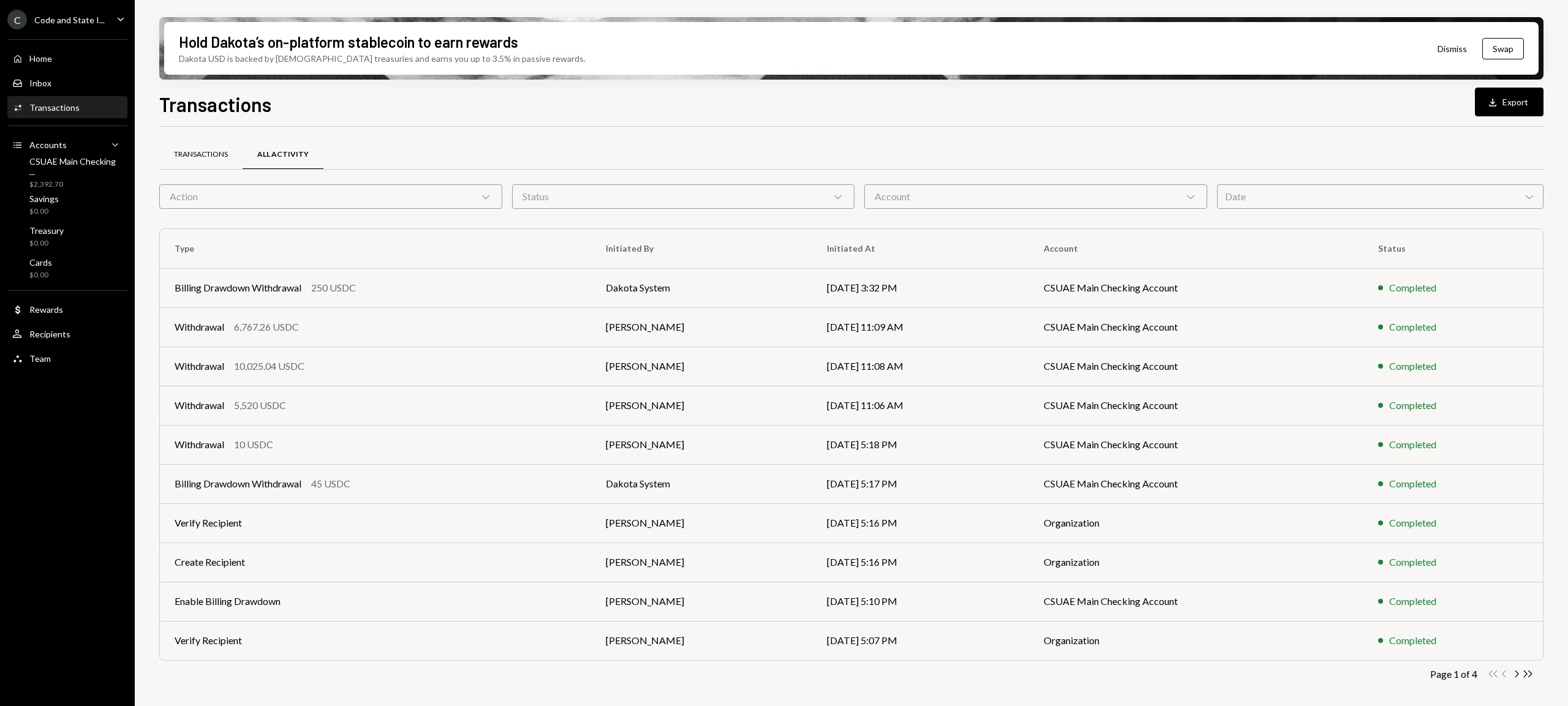
click at [199, 156] on div "Transactions" at bounding box center [201, 154] width 54 height 11
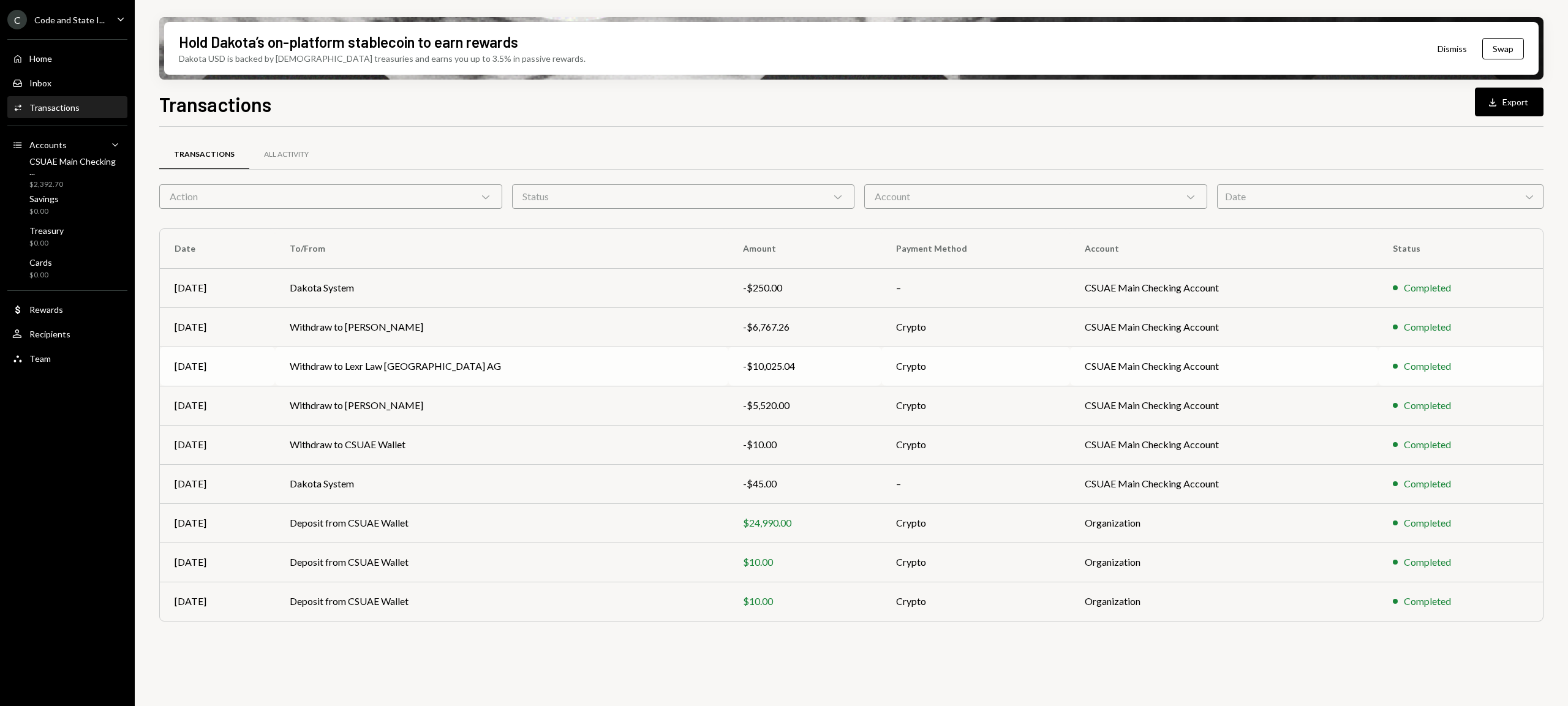
click at [762, 371] on div "-$10,025.04" at bounding box center [805, 366] width 124 height 15
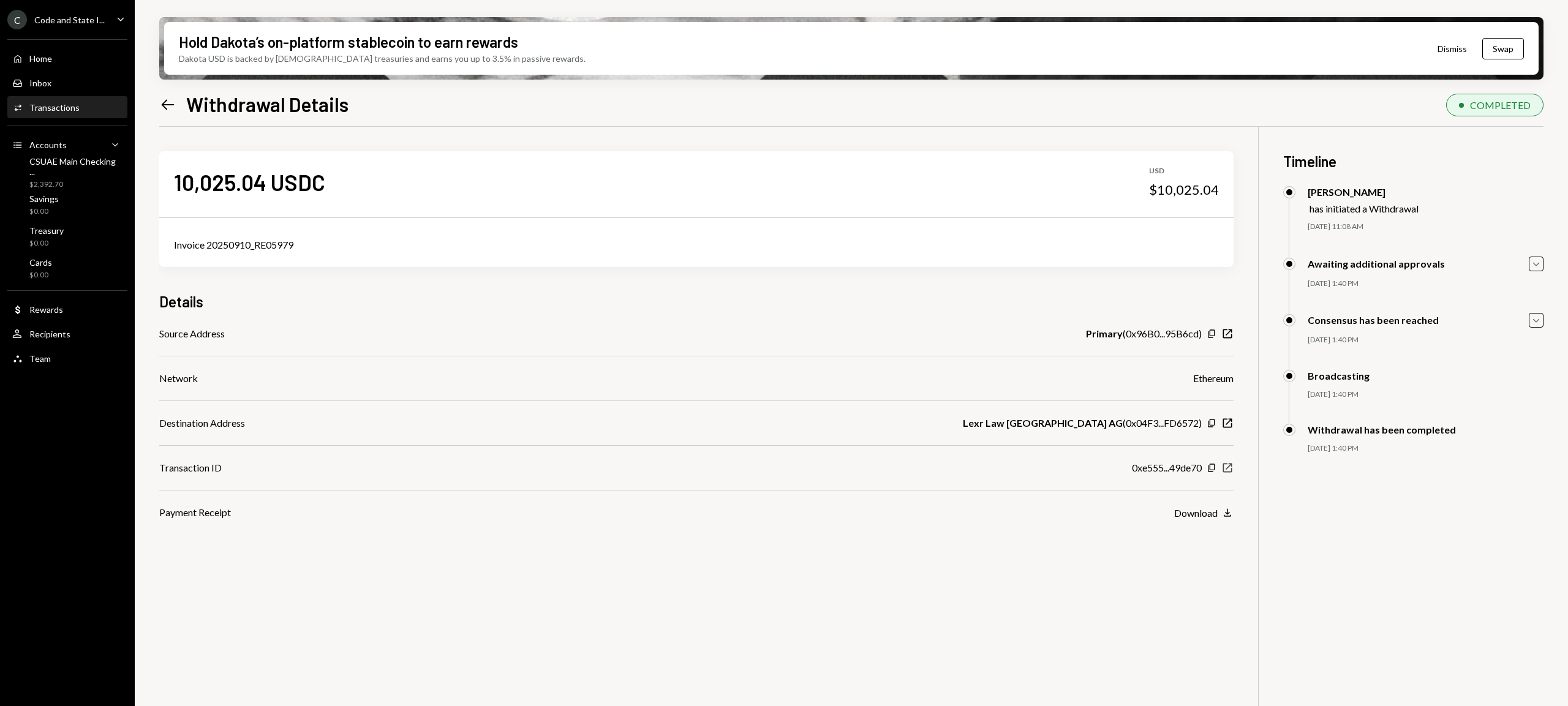
click at [1225, 468] on icon "New Window" at bounding box center [1227, 467] width 12 height 12
click at [159, 98] on icon "Left Arrow" at bounding box center [168, 104] width 17 height 17
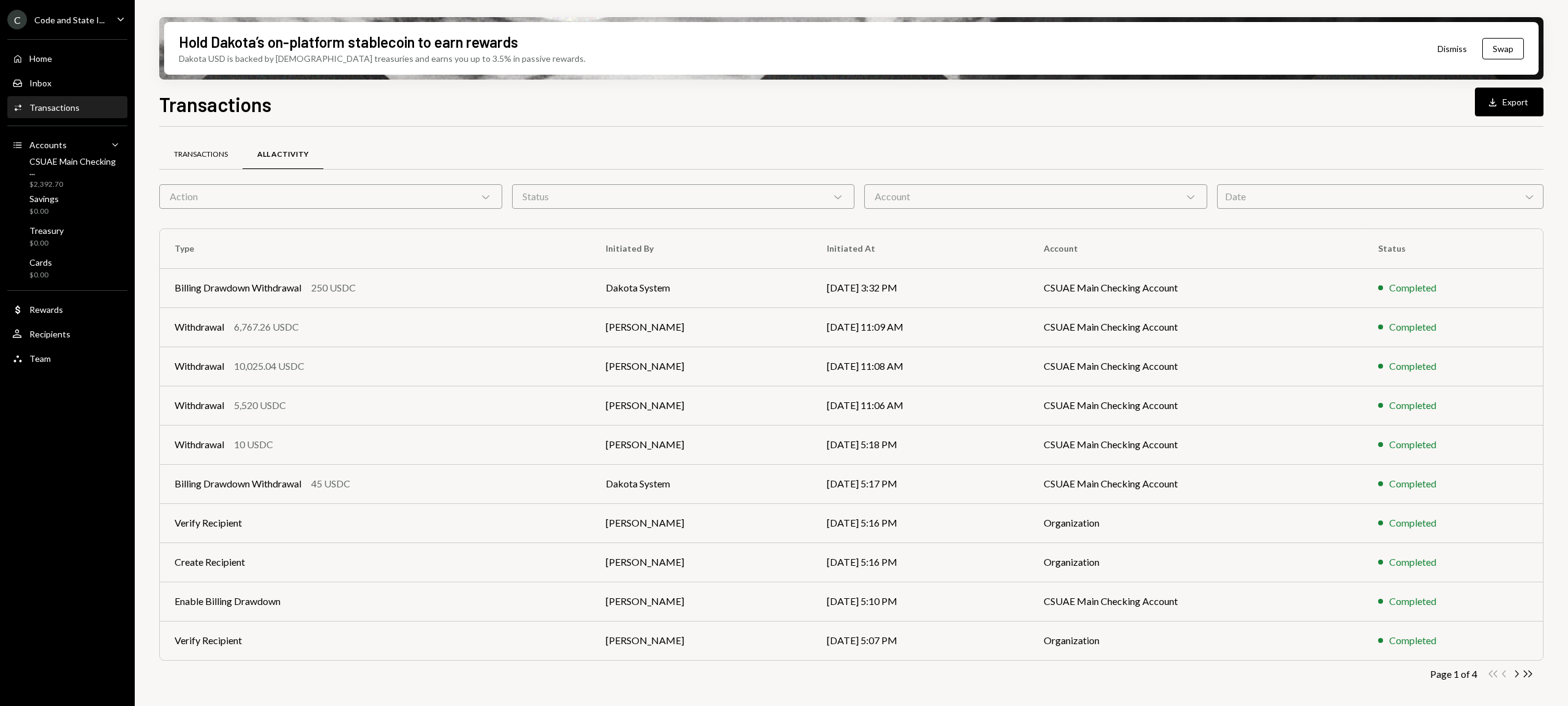
click at [185, 147] on div "Transactions" at bounding box center [201, 155] width 83 height 30
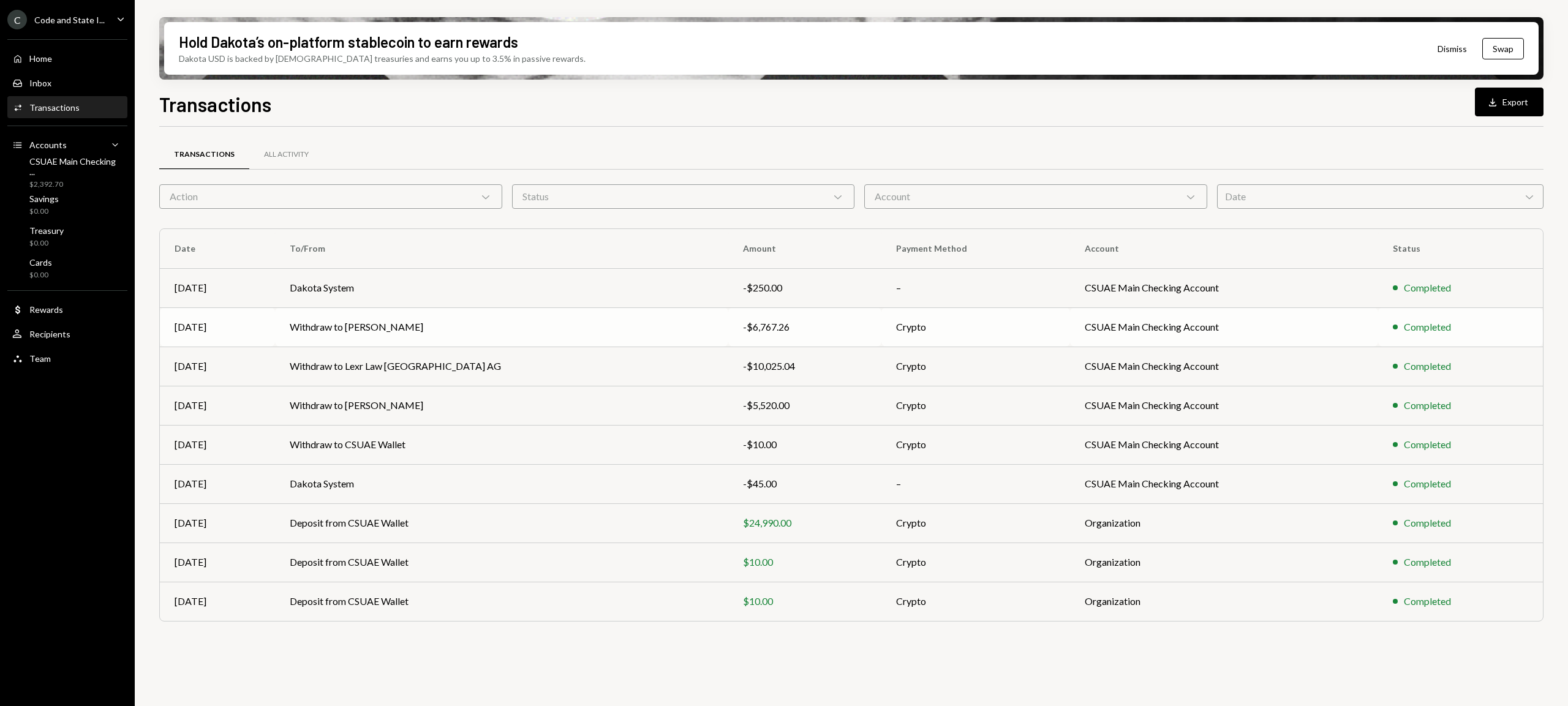
click at [882, 330] on td "Crypto" at bounding box center [976, 327] width 190 height 39
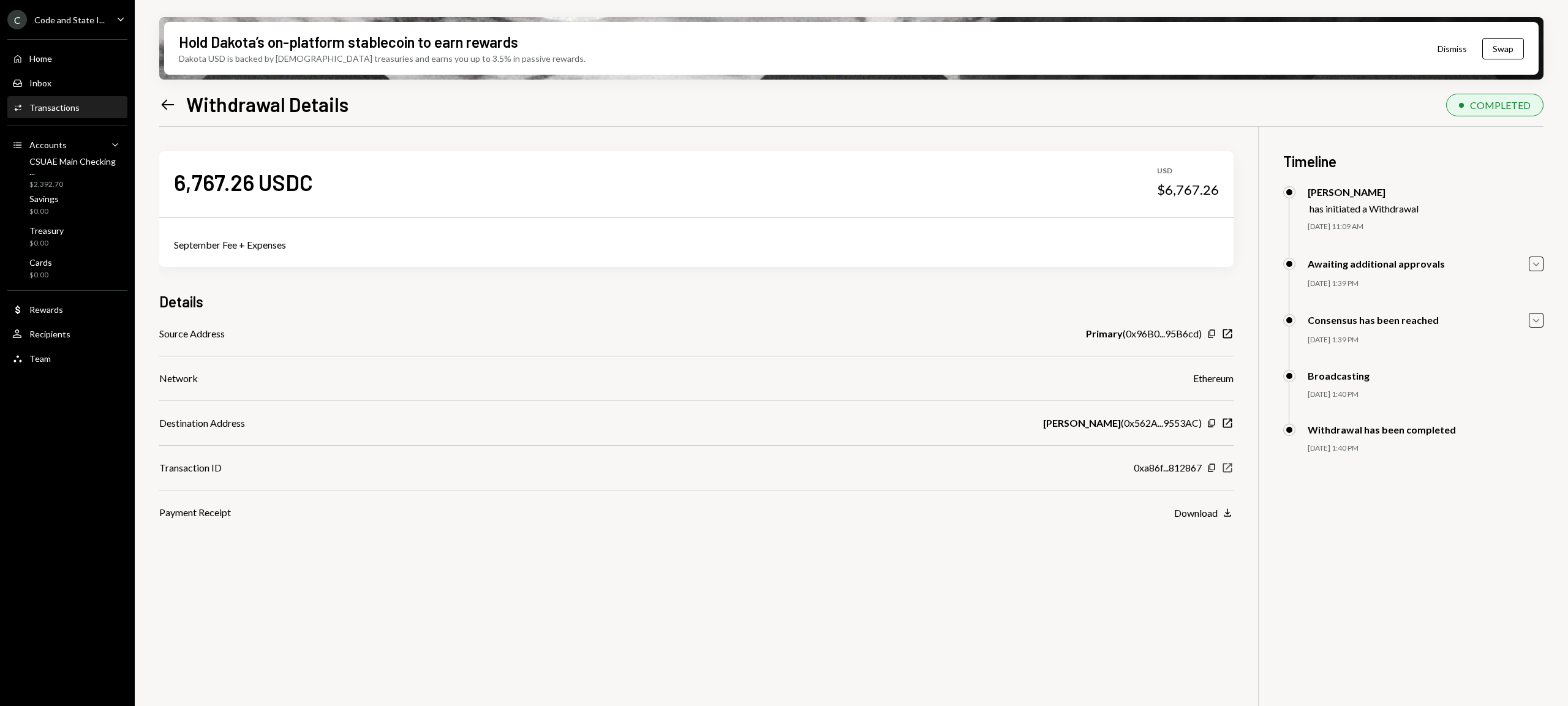
click at [1230, 469] on icon "New Window" at bounding box center [1227, 467] width 12 height 12
click at [168, 101] on icon "Left Arrow" at bounding box center [168, 104] width 17 height 17
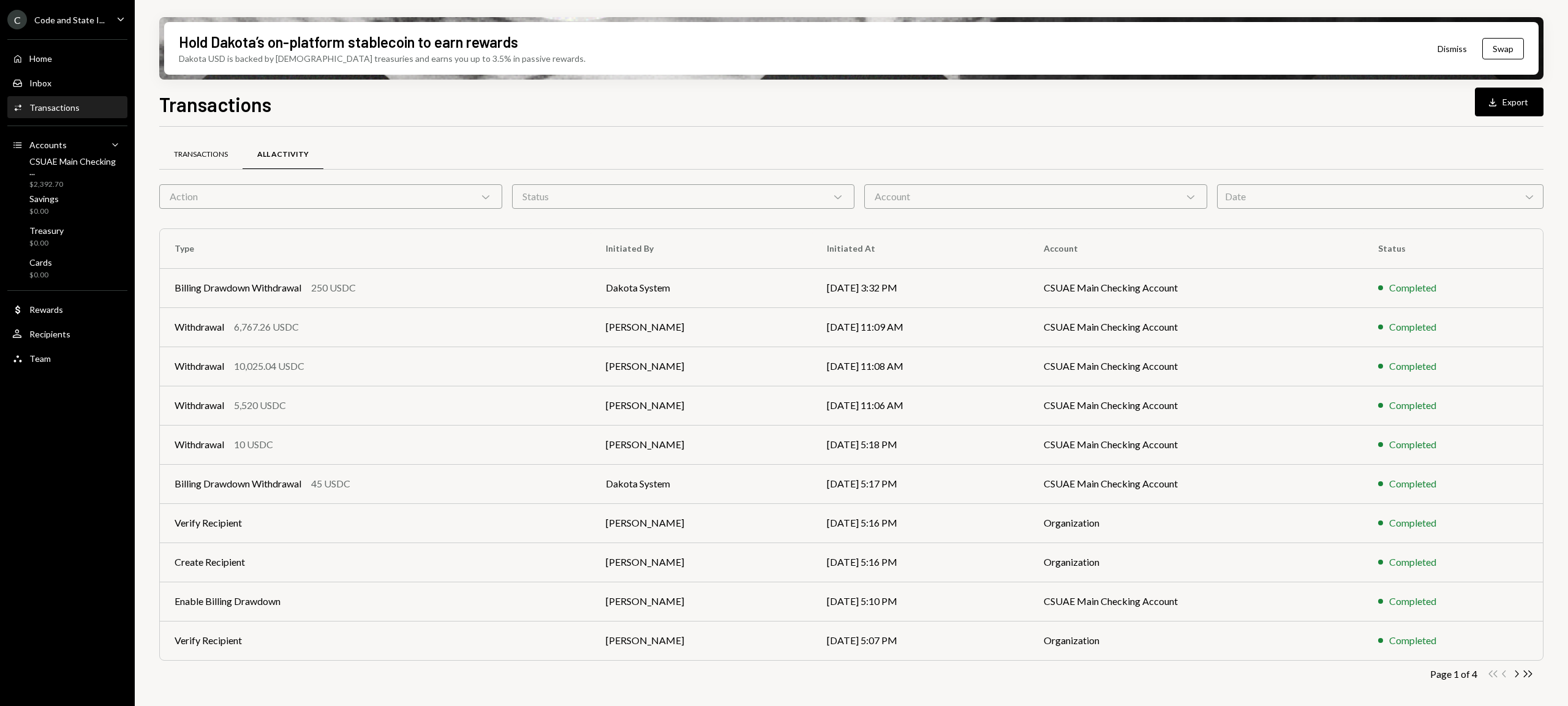
click at [204, 156] on div "Transactions" at bounding box center [201, 154] width 54 height 11
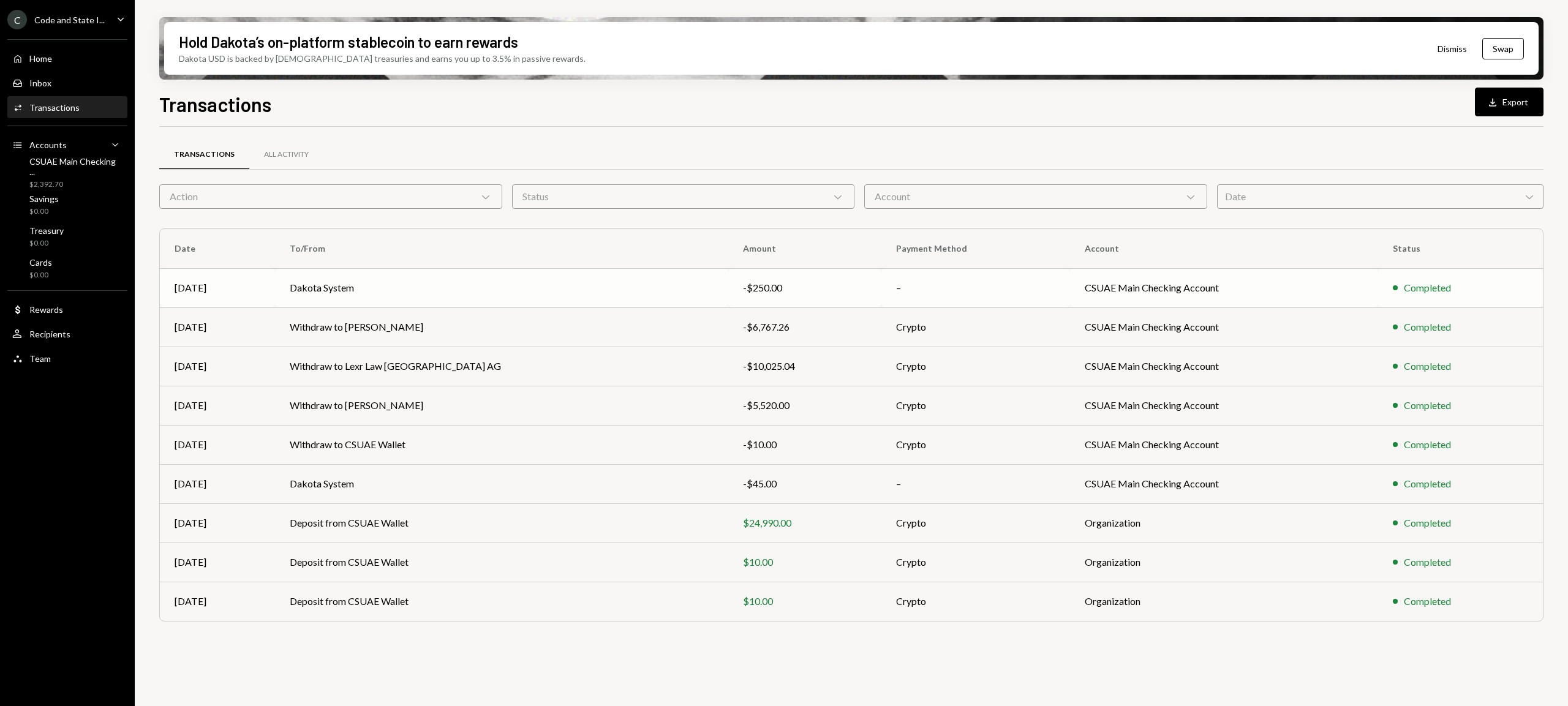
click at [574, 293] on td "Dakota System" at bounding box center [501, 288] width 452 height 39
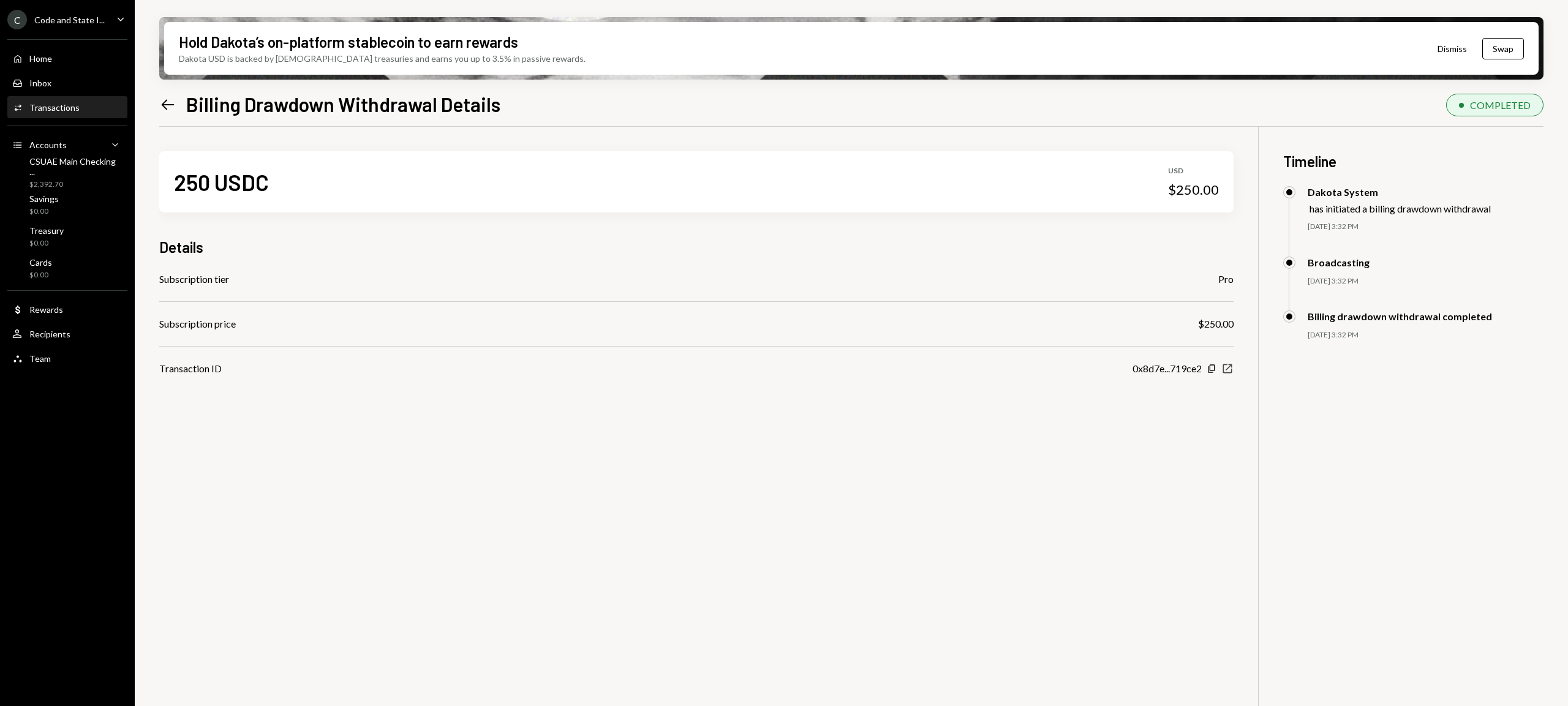
click at [1229, 367] on icon "button" at bounding box center [1228, 369] width 9 height 9
click at [168, 104] on icon at bounding box center [168, 104] width 13 height 11
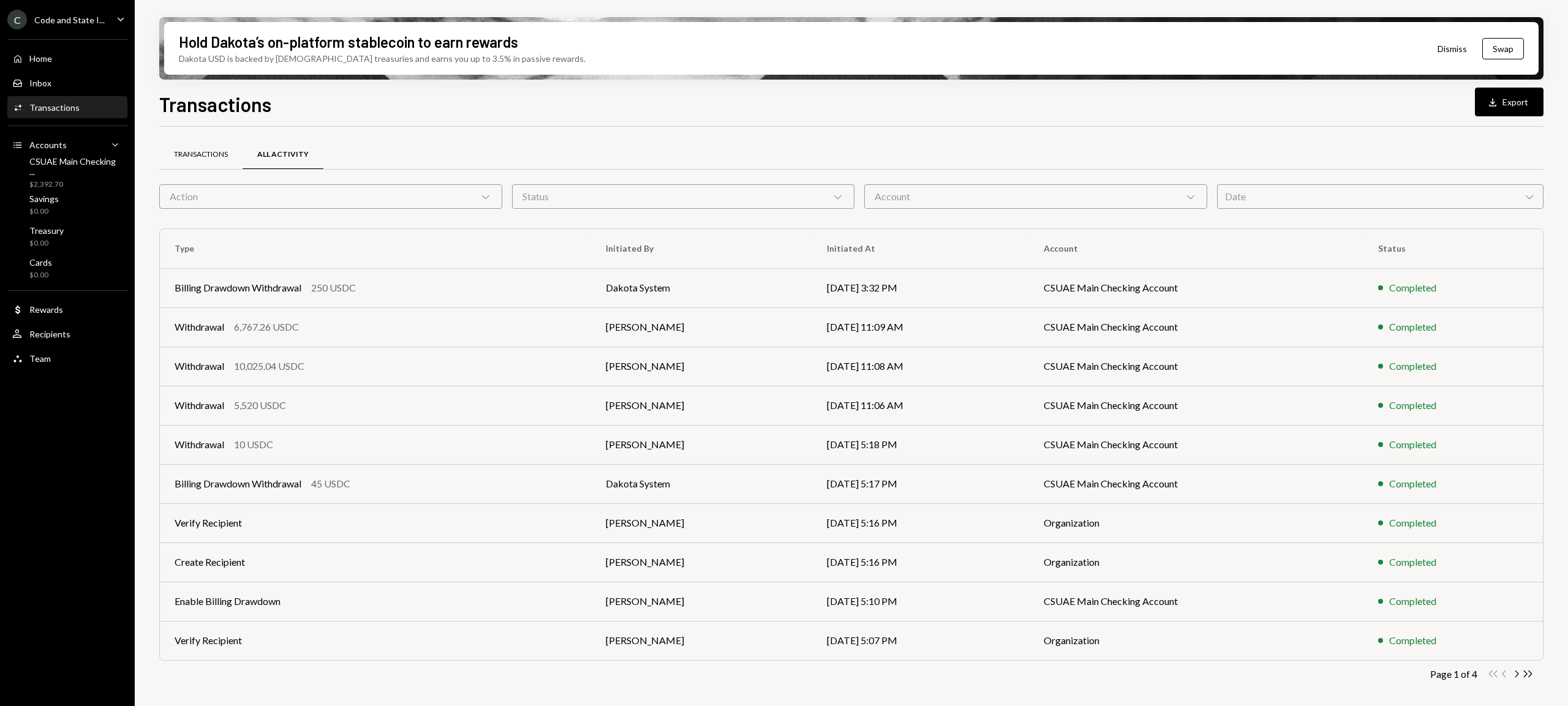
click at [200, 155] on div "Transactions" at bounding box center [201, 154] width 54 height 11
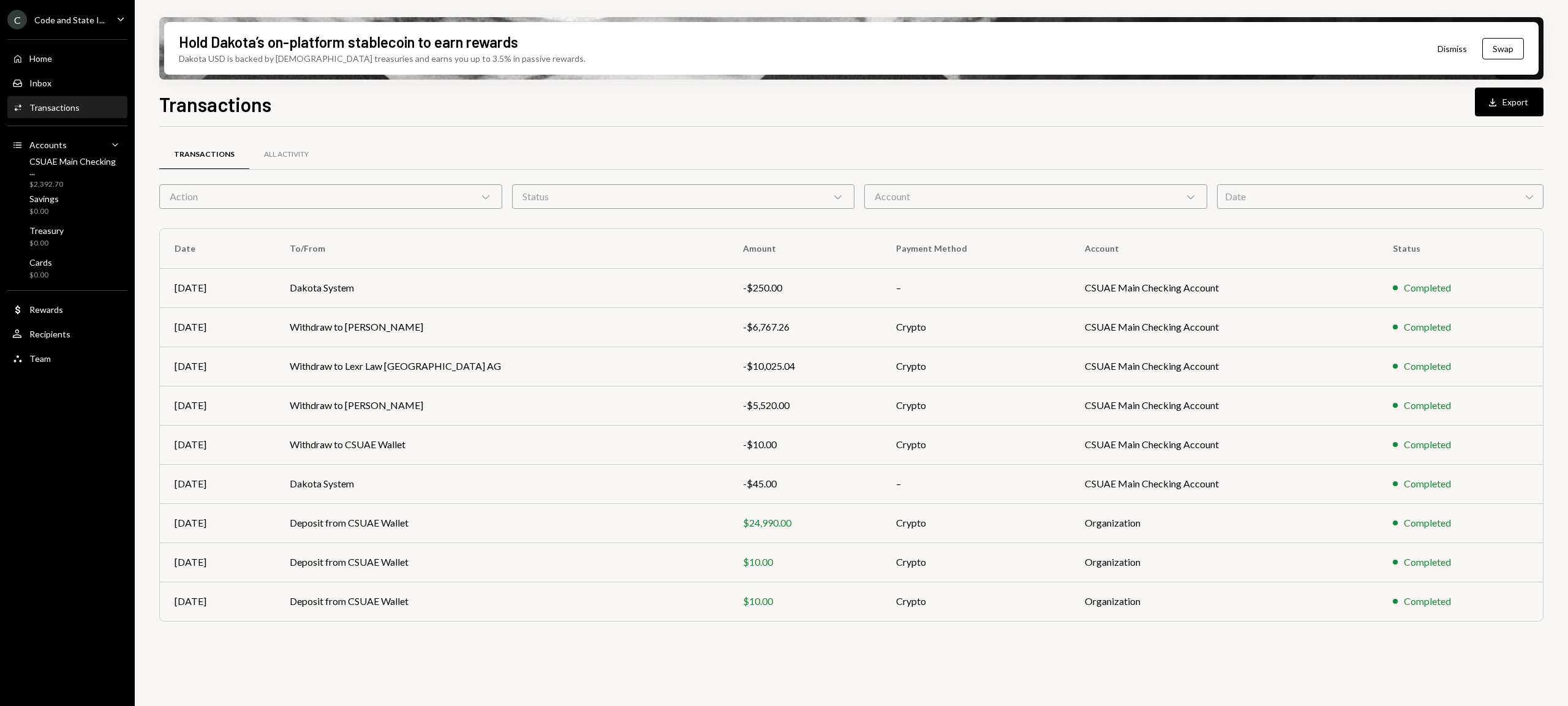
click at [56, 109] on div "Transactions" at bounding box center [54, 107] width 50 height 11
click at [54, 58] on div "Home Home" at bounding box center [67, 59] width 110 height 11
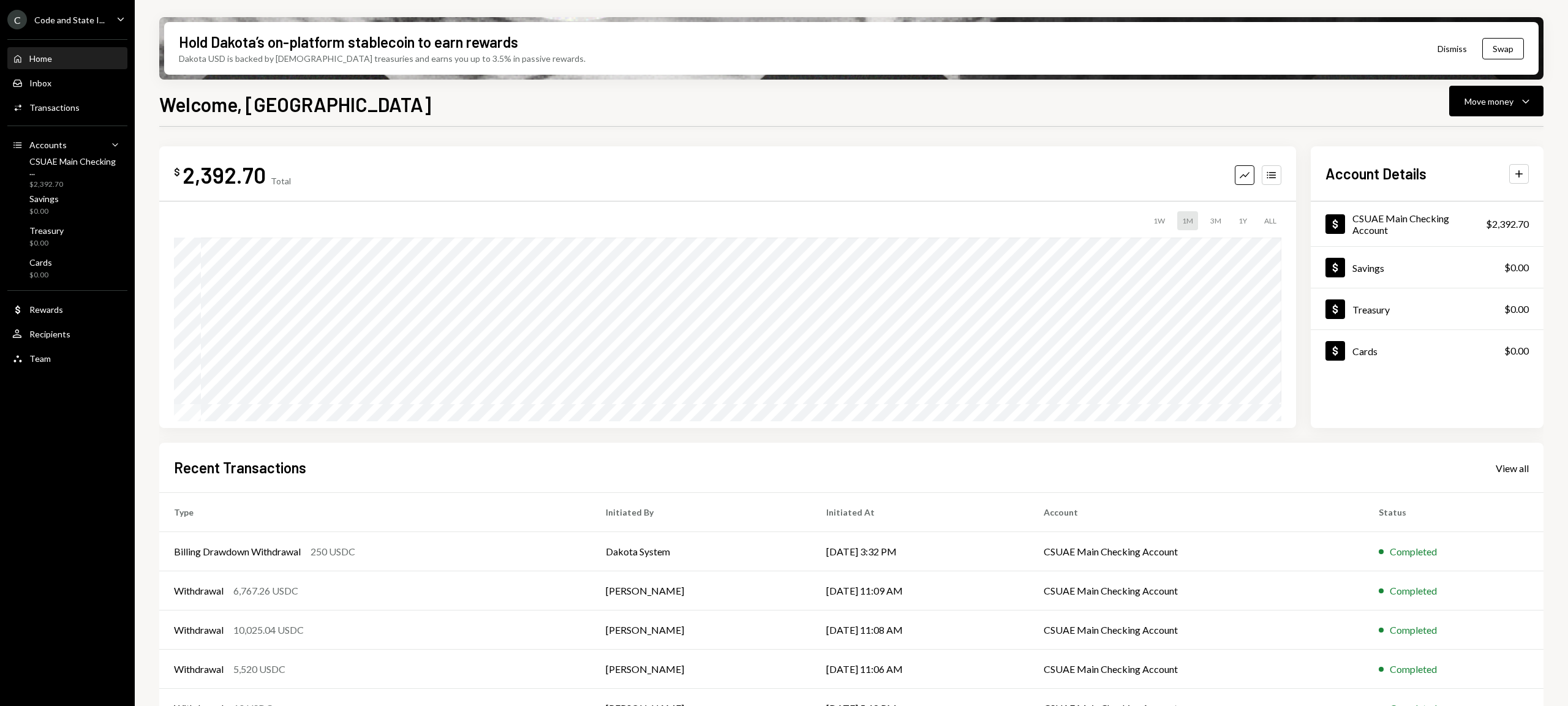
scroll to position [32, 0]
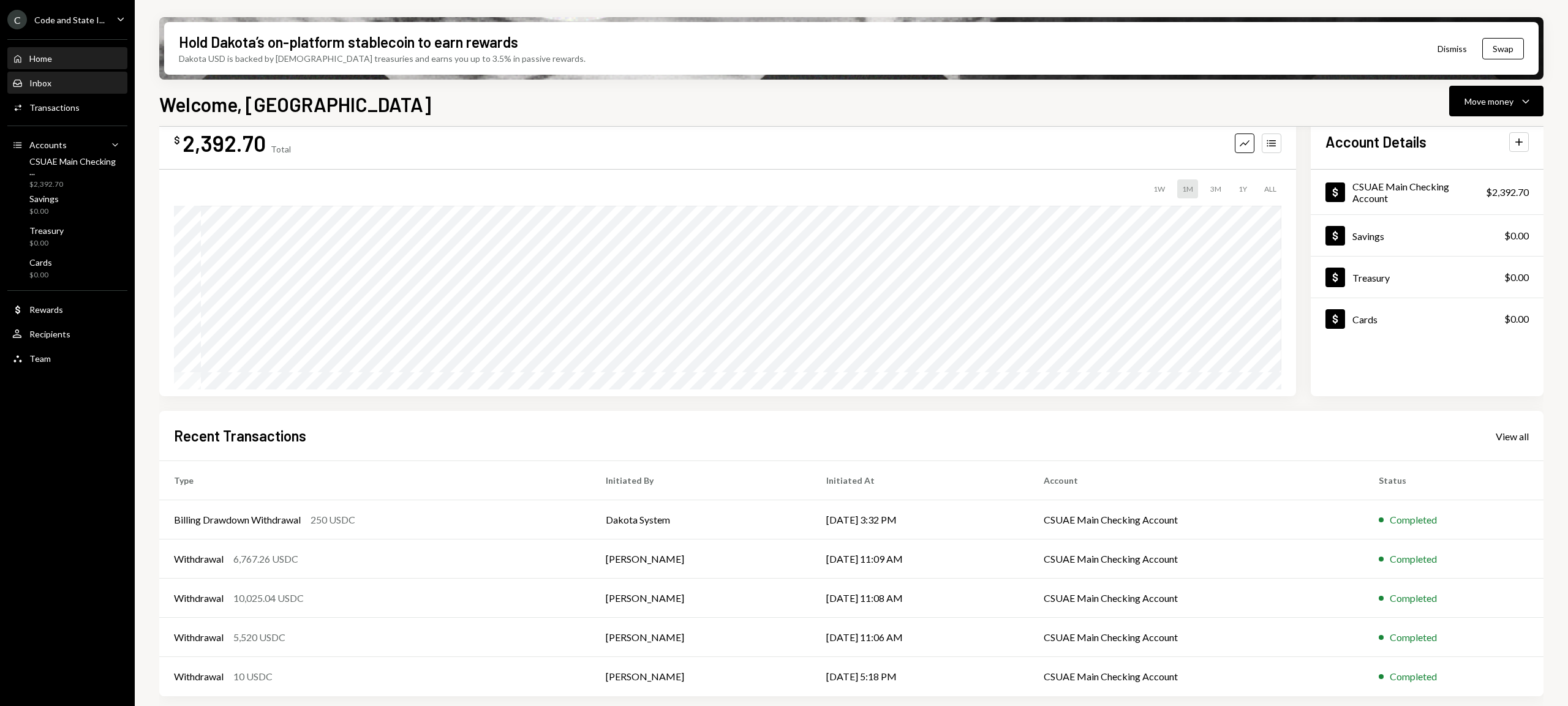
click at [54, 84] on div "Inbox Inbox" at bounding box center [67, 83] width 110 height 11
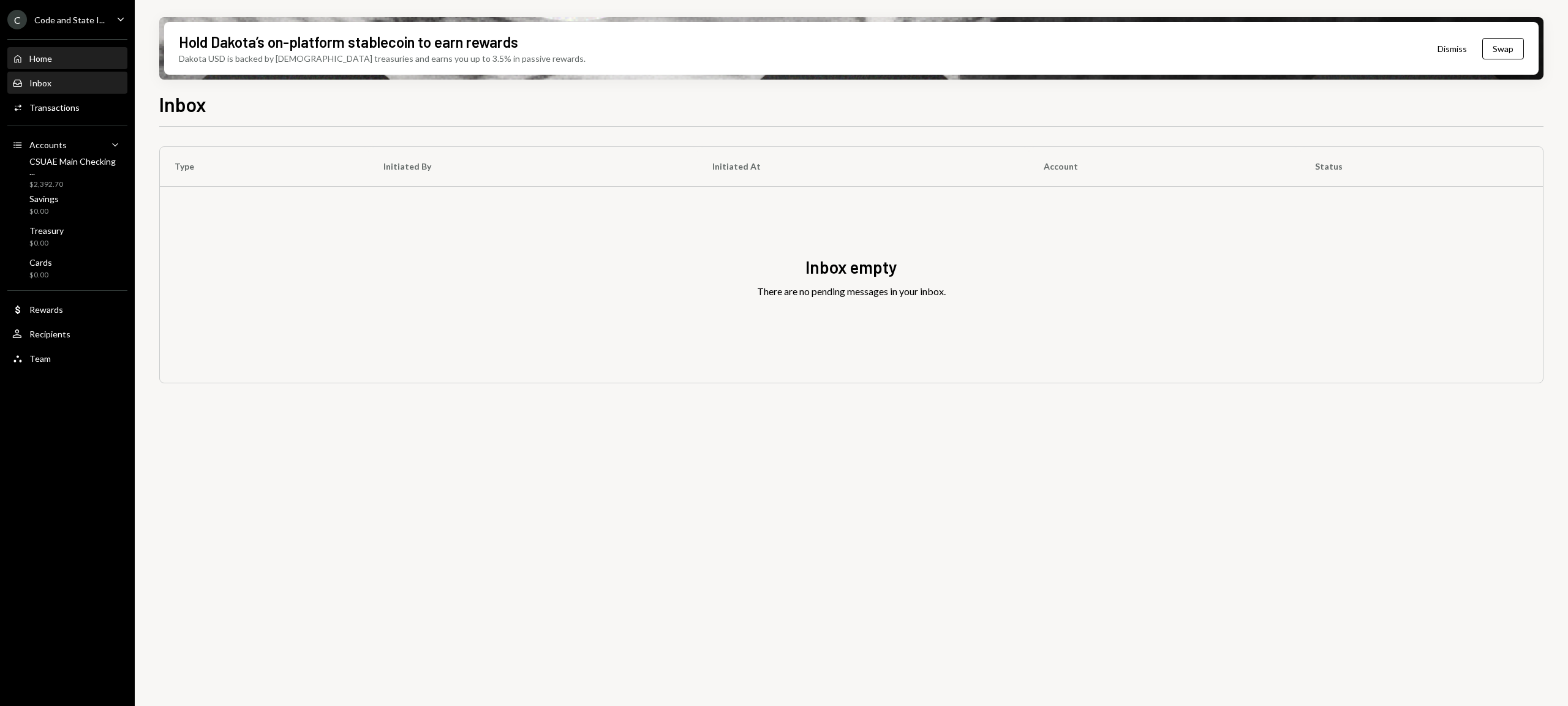
click at [45, 58] on div "Home" at bounding box center [41, 58] width 23 height 11
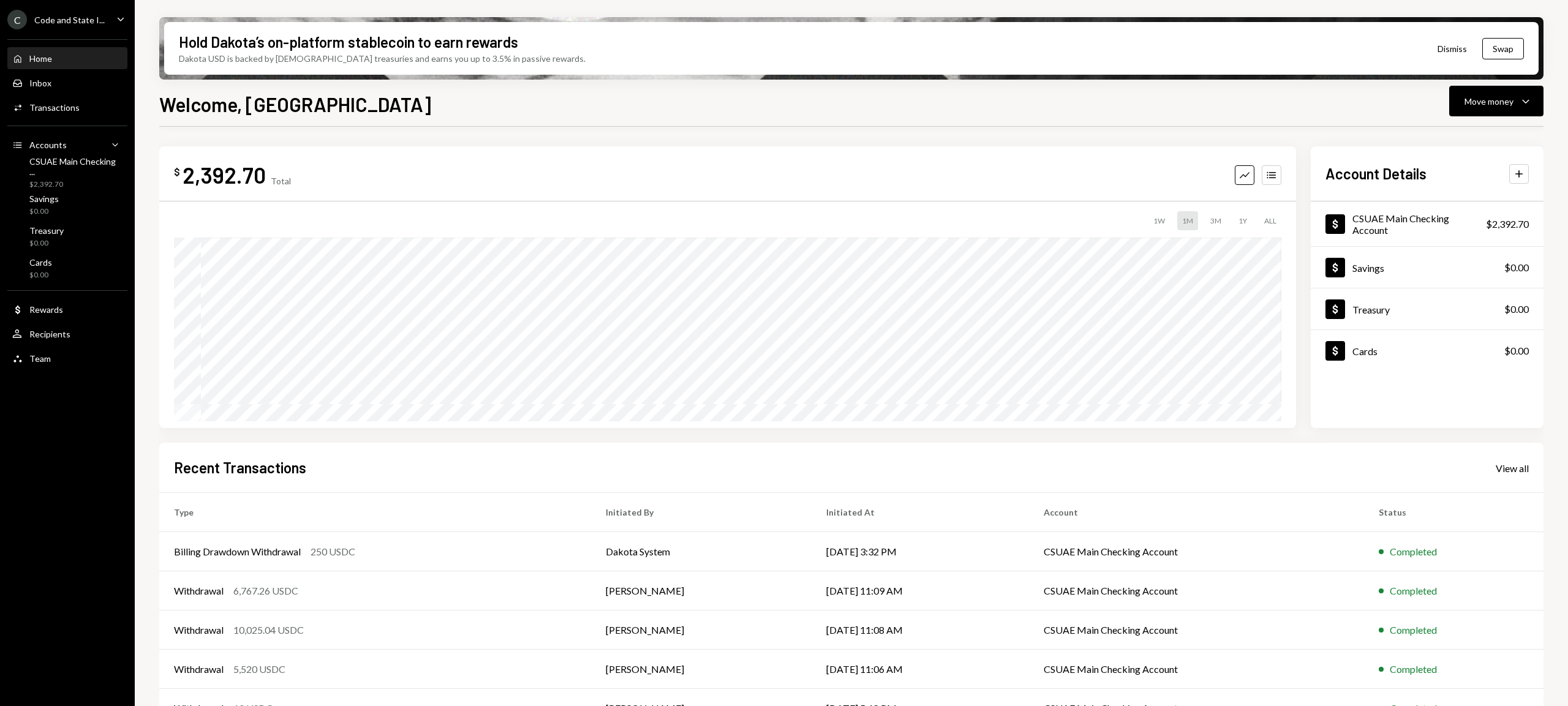
scroll to position [32, 0]
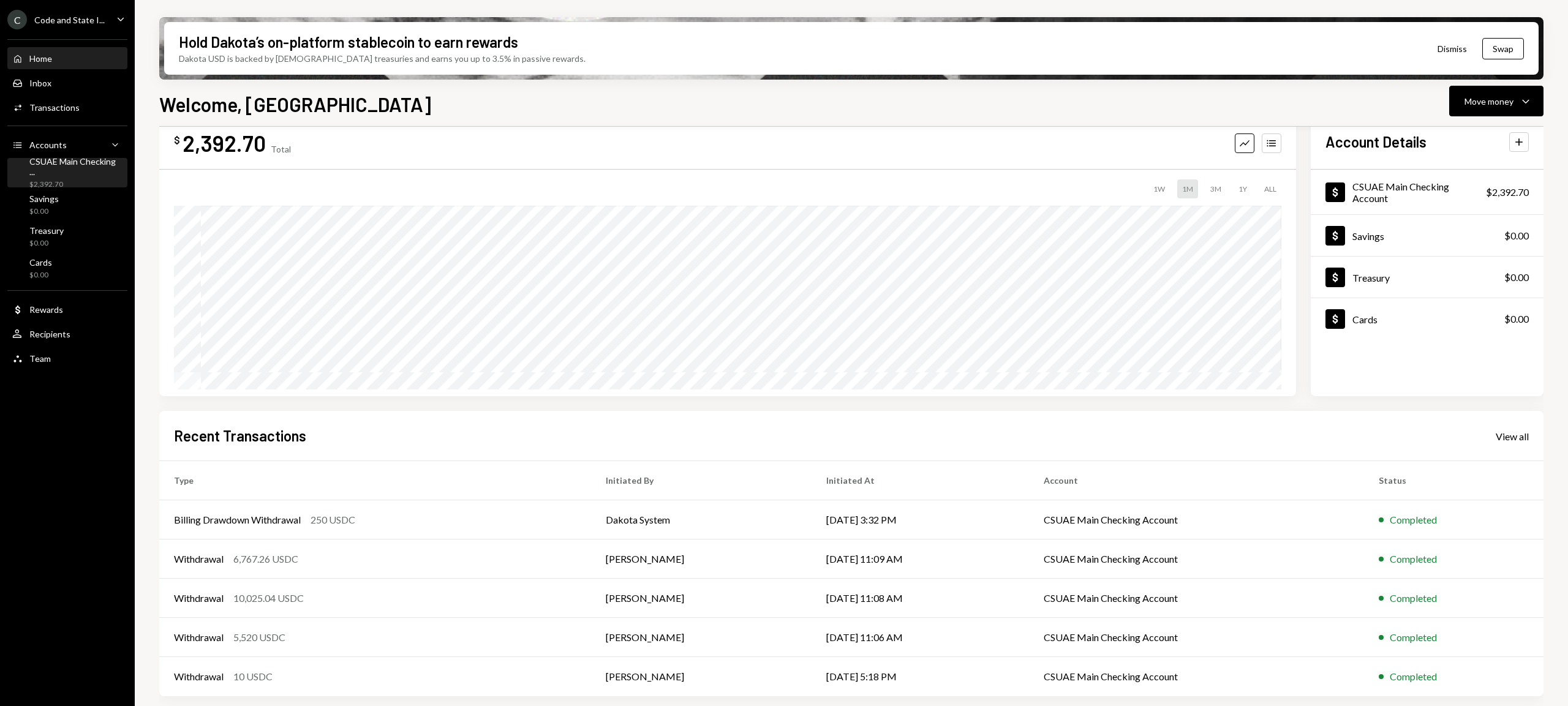
click at [89, 168] on div "CSUAE Main Checking ..." at bounding box center [76, 167] width 93 height 21
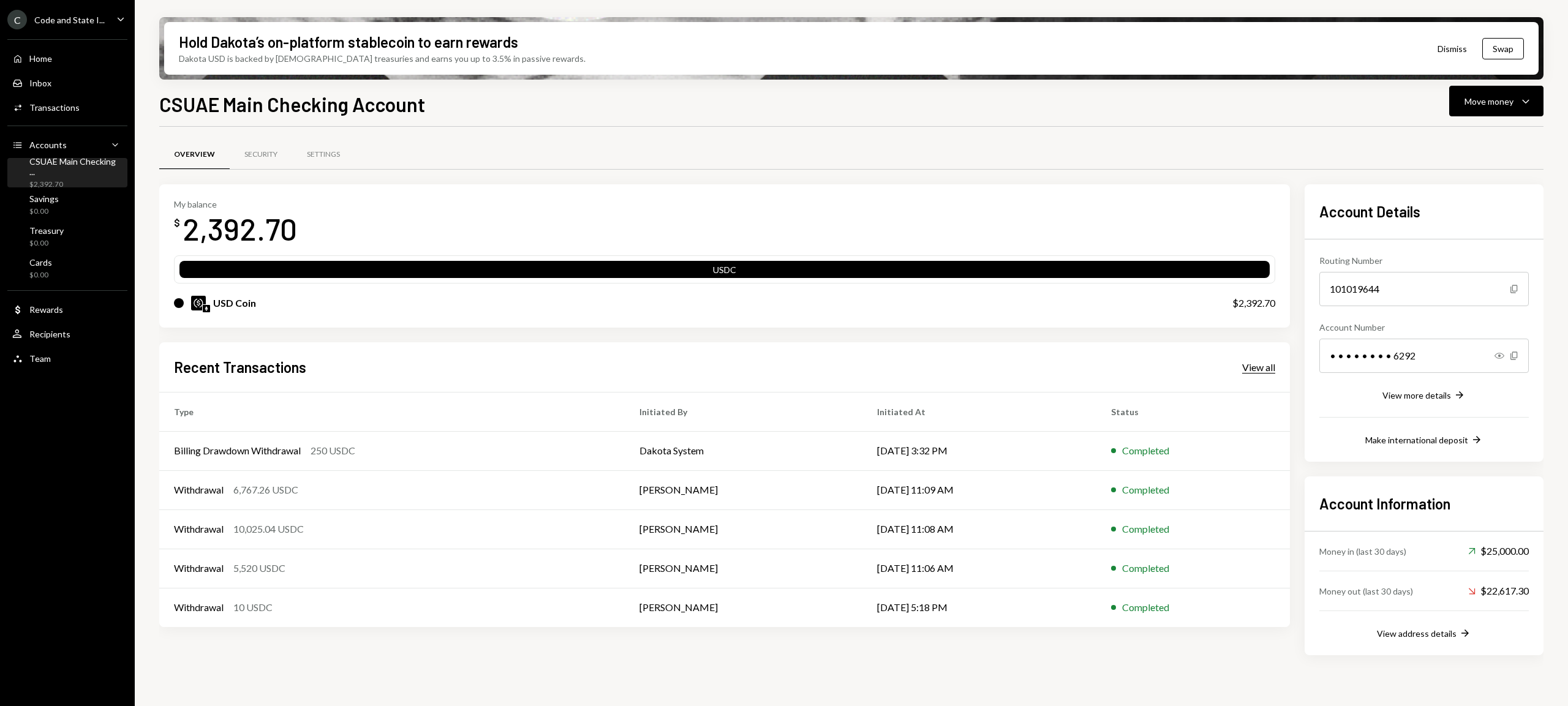
click at [1259, 368] on div "View all" at bounding box center [1259, 367] width 33 height 12
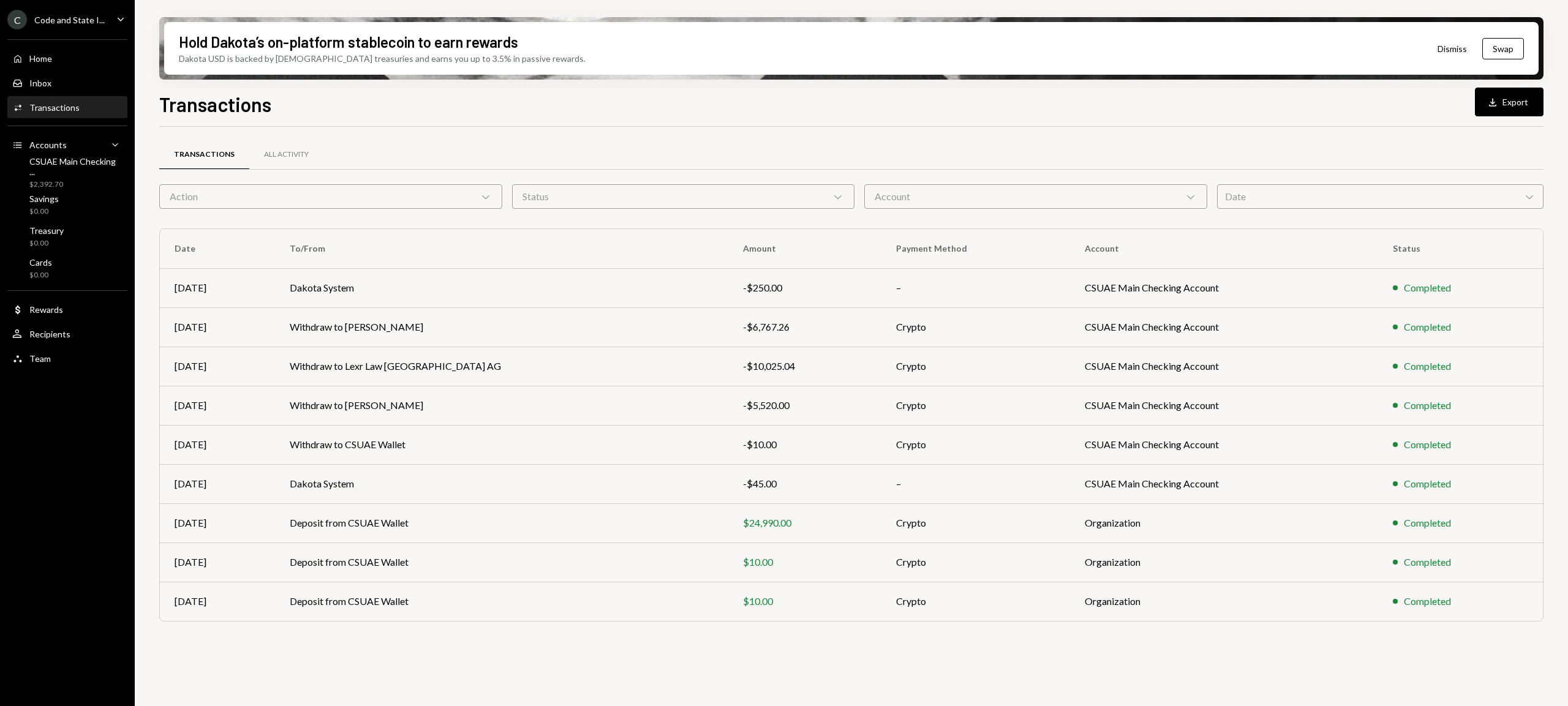
click at [1278, 196] on div "Date Chevron Down" at bounding box center [1381, 197] width 327 height 25
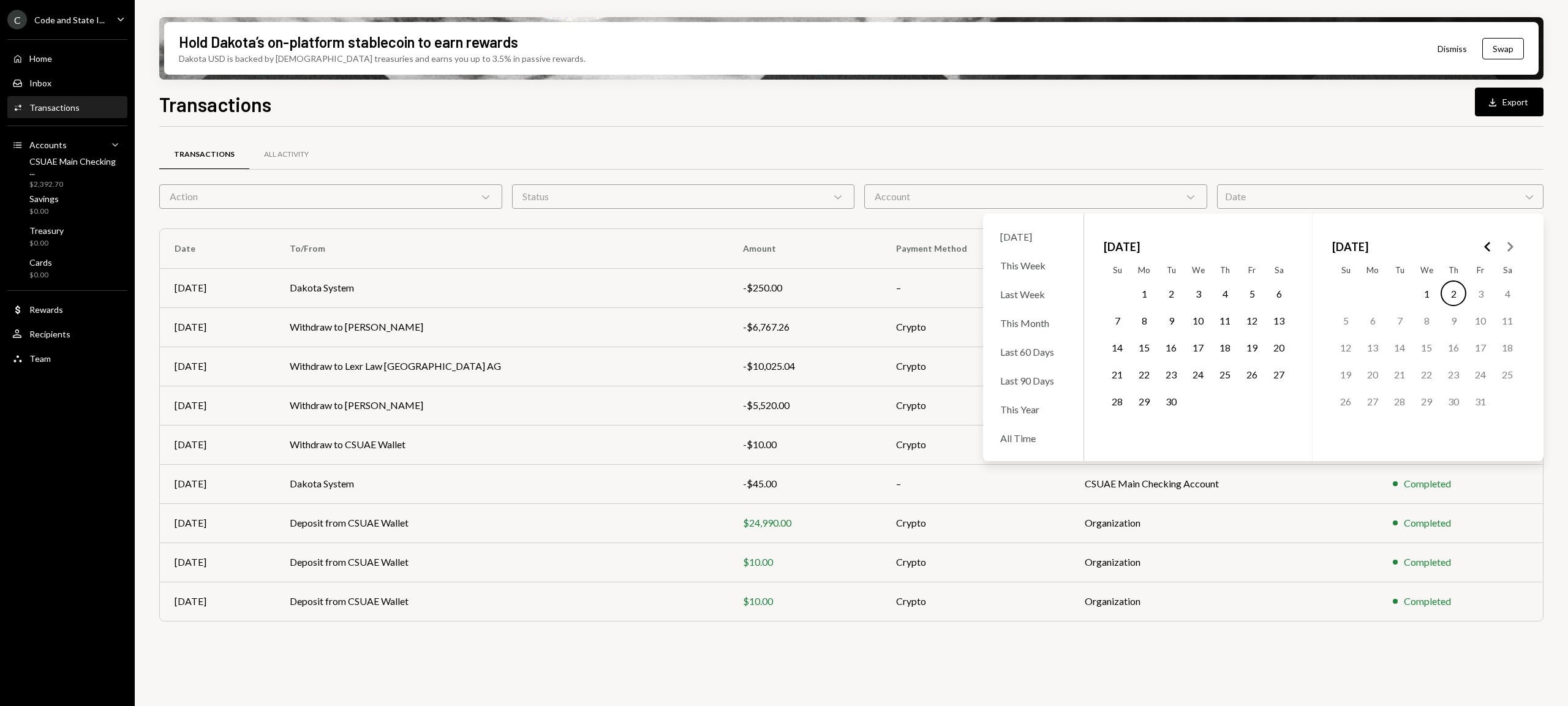
click at [1145, 288] on button "1" at bounding box center [1144, 293] width 26 height 26
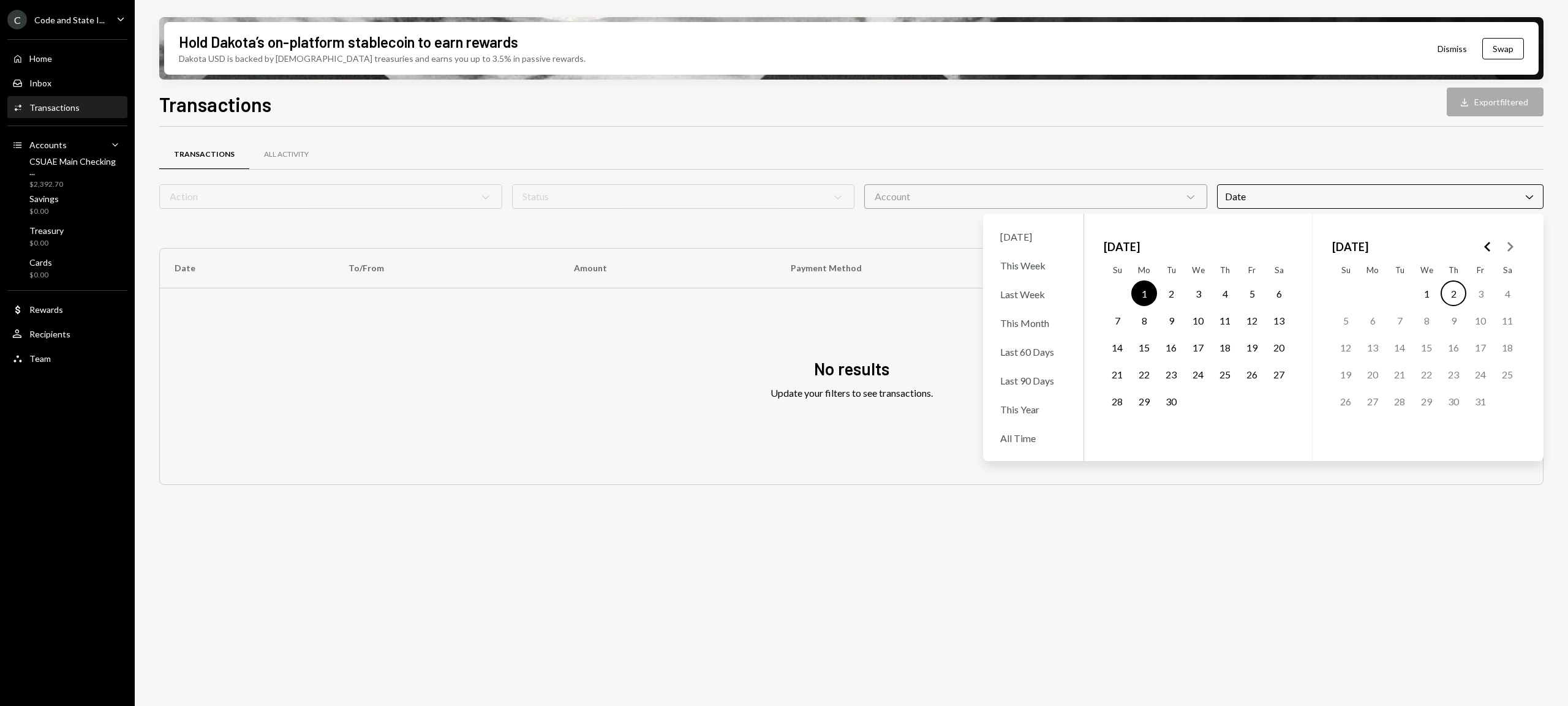
click at [1178, 402] on button "30" at bounding box center [1171, 401] width 26 height 26
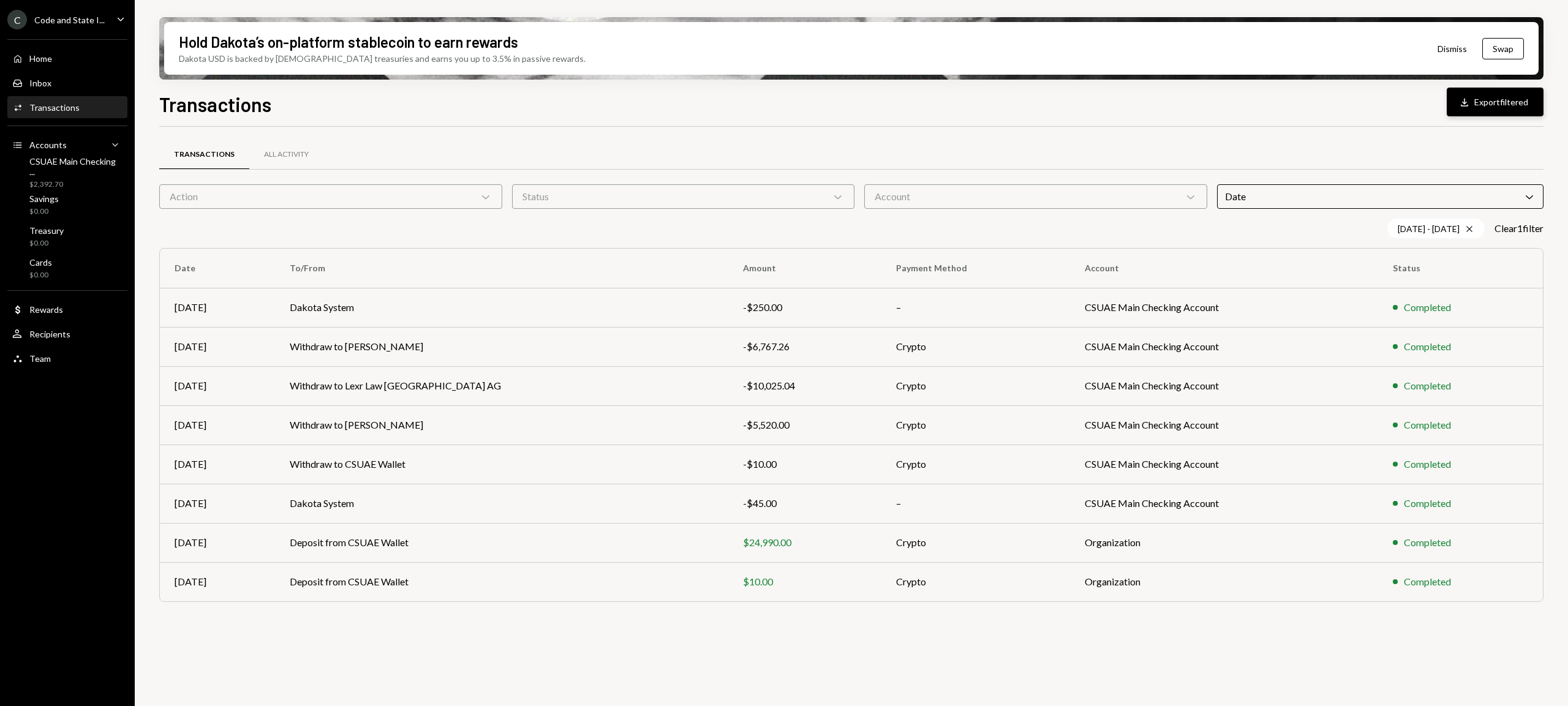
click at [1494, 103] on button "Download Export filtered" at bounding box center [1495, 101] width 97 height 29
click at [1491, 132] on div "Transactions All Activity Action Chevron Down Status Chevron Down Account Chevr…" at bounding box center [851, 376] width 1384 height 500
click at [1425, 203] on div "Date Chevron Down" at bounding box center [1381, 197] width 327 height 25
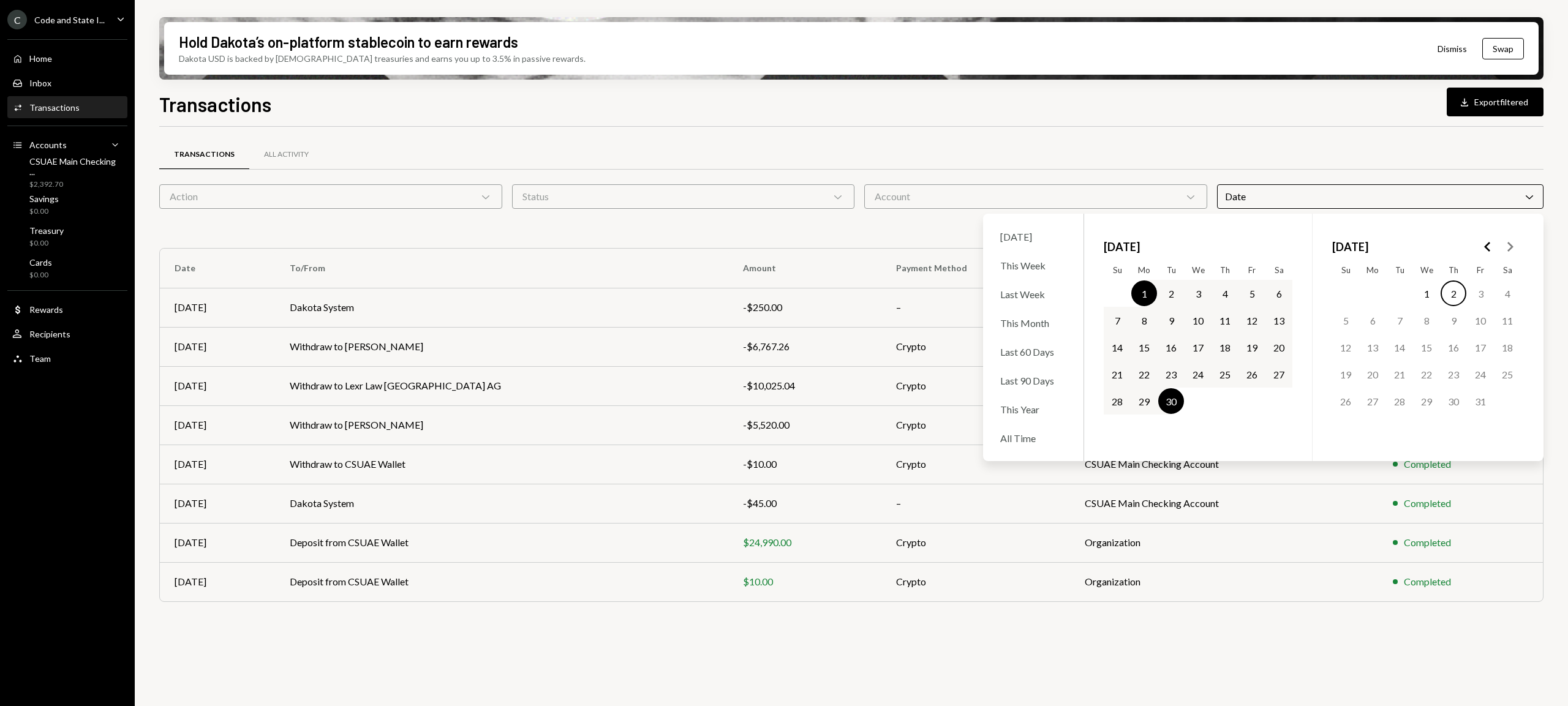
click at [1482, 247] on icon "Go to the Previous Month" at bounding box center [1488, 247] width 15 height 15
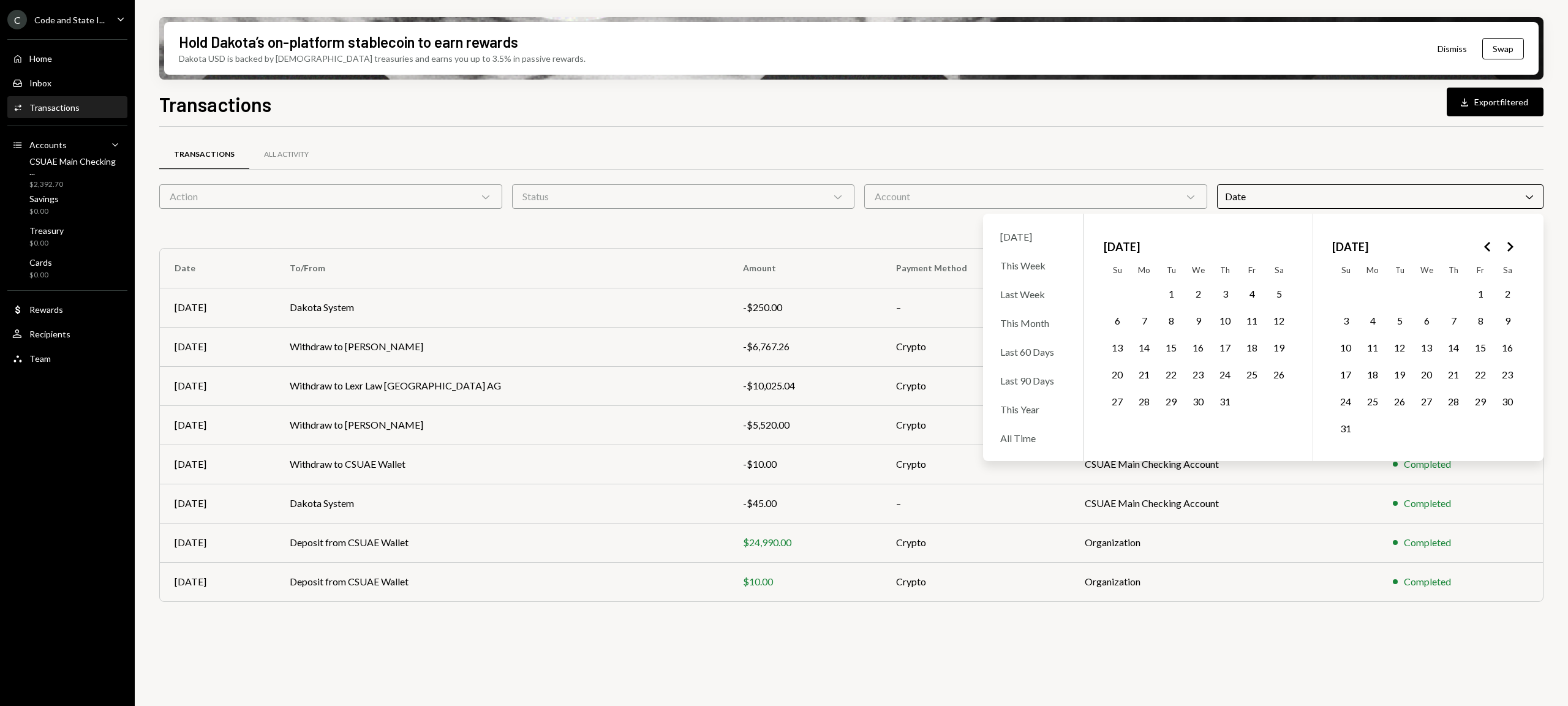
click at [1481, 292] on button "1" at bounding box center [1481, 293] width 26 height 26
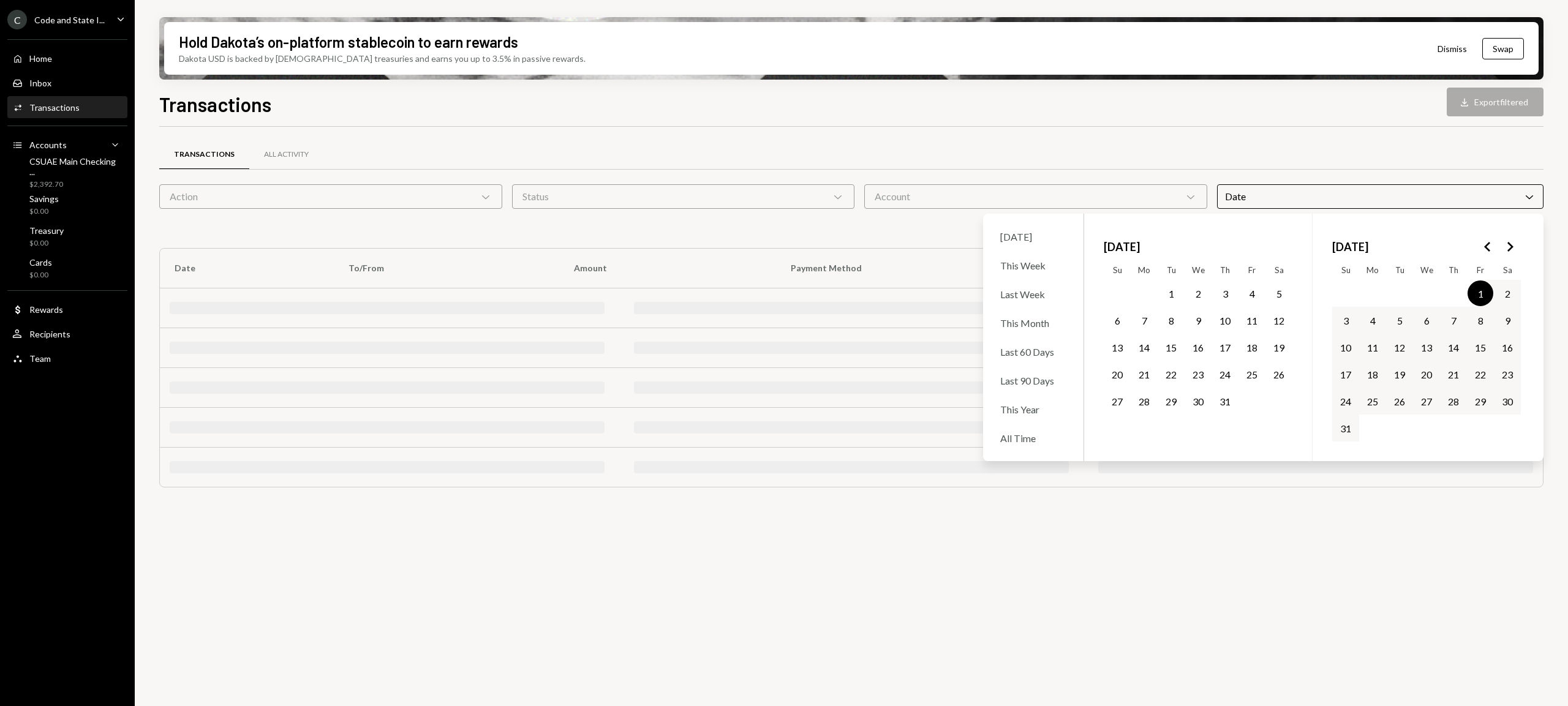
click at [1347, 430] on button "31" at bounding box center [1345, 428] width 26 height 26
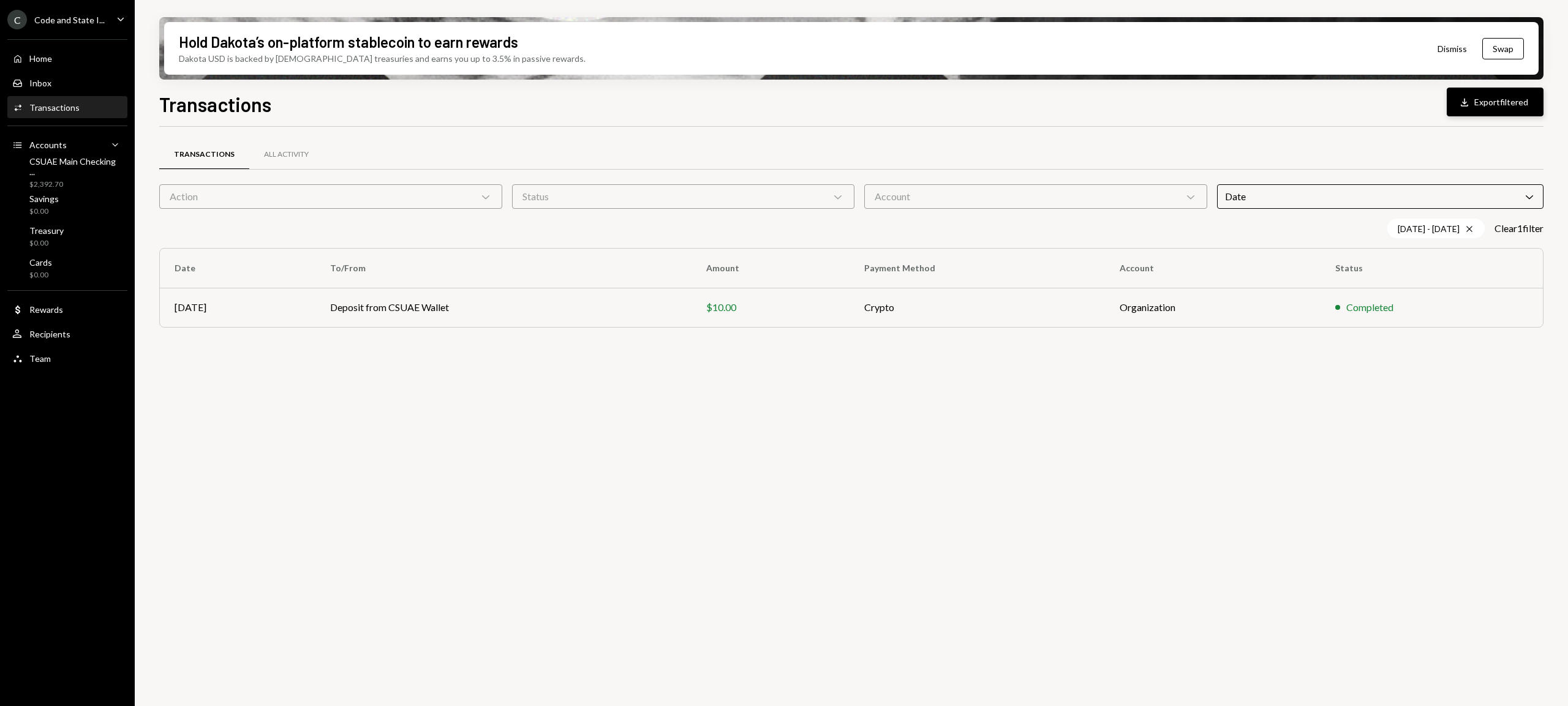
click at [1501, 103] on button "Download Export filtered" at bounding box center [1495, 101] width 97 height 29
click at [486, 199] on icon "Chevron Down" at bounding box center [486, 196] width 12 height 12
